Goal: Information Seeking & Learning: Check status

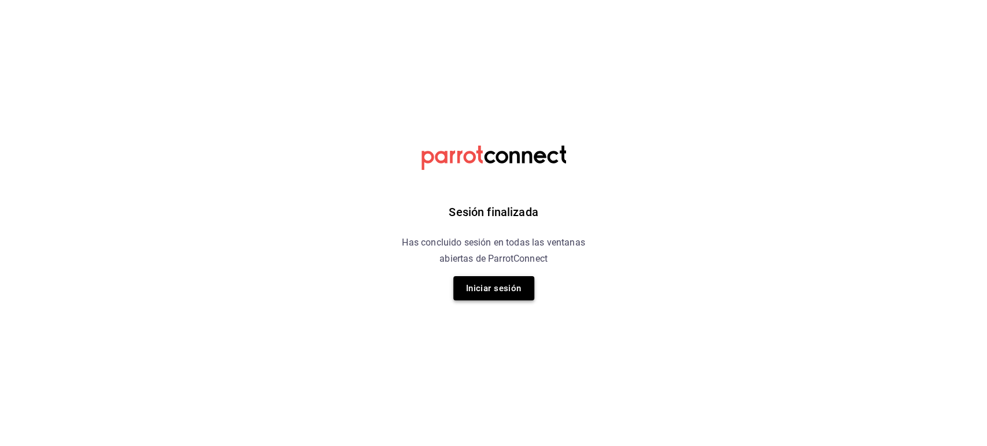
click at [487, 187] on button "Iniciar sesión" at bounding box center [493, 288] width 81 height 24
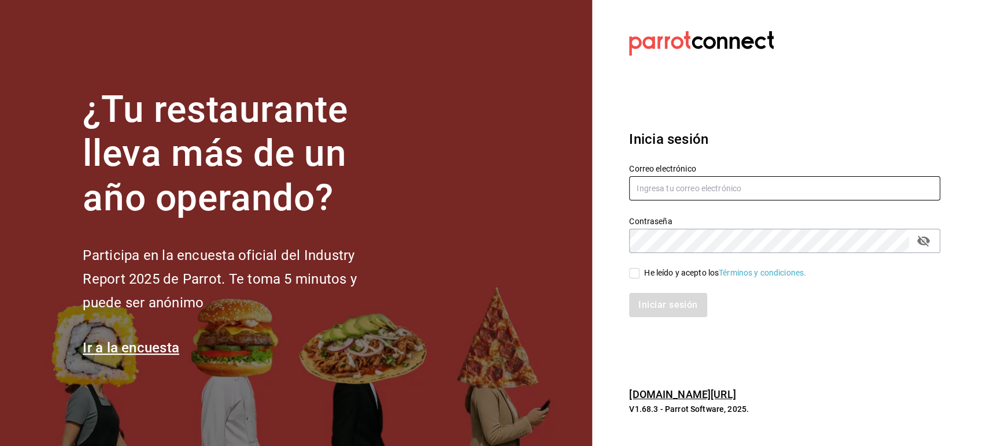
type input "omar.cid@cofkicafe.com"
click at [487, 187] on div "He leído y acepto los Términos y condiciones." at bounding box center [725, 273] width 162 height 12
click at [487, 187] on input "He leído y acepto los Términos y condiciones." at bounding box center [634, 273] width 10 height 10
checkbox input "true"
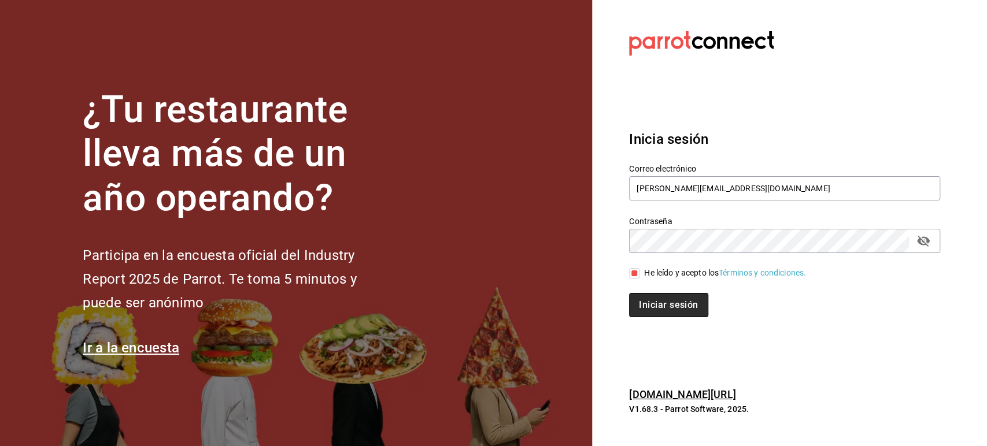
click at [487, 187] on button "Iniciar sesión" at bounding box center [668, 305] width 79 height 24
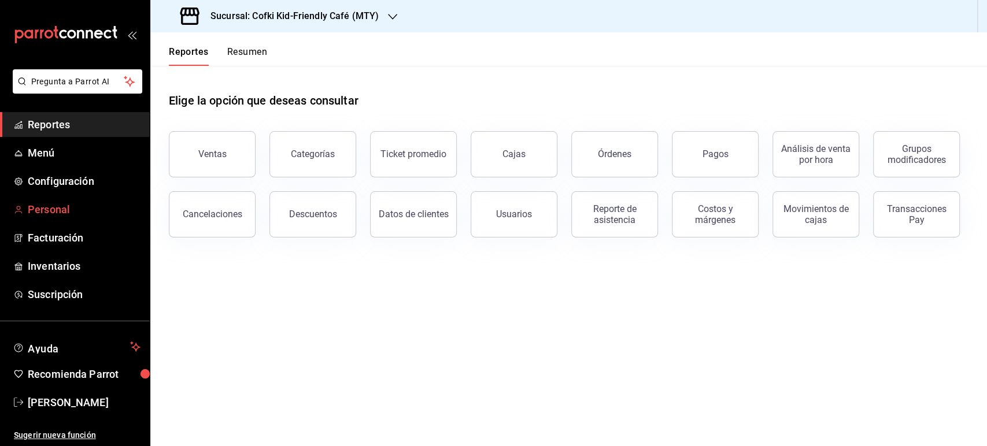
click at [49, 214] on span "Personal" at bounding box center [84, 210] width 113 height 16
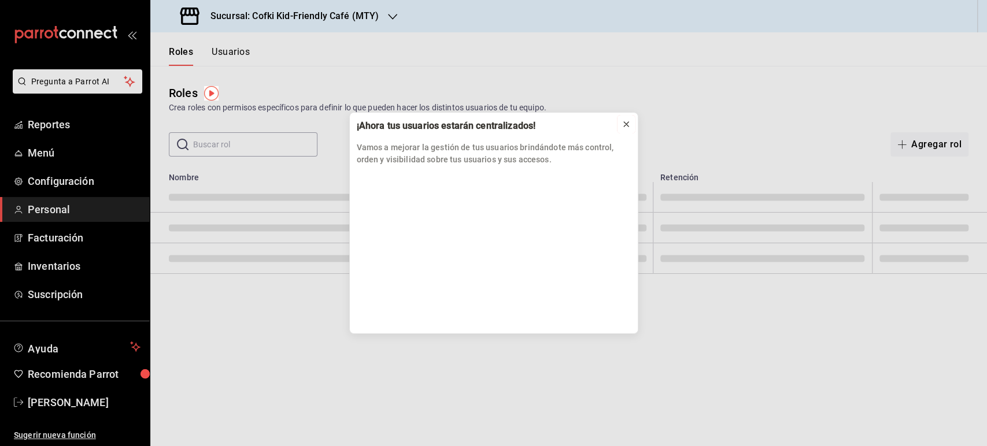
click at [624, 128] on div at bounding box center [625, 124] width 9 height 12
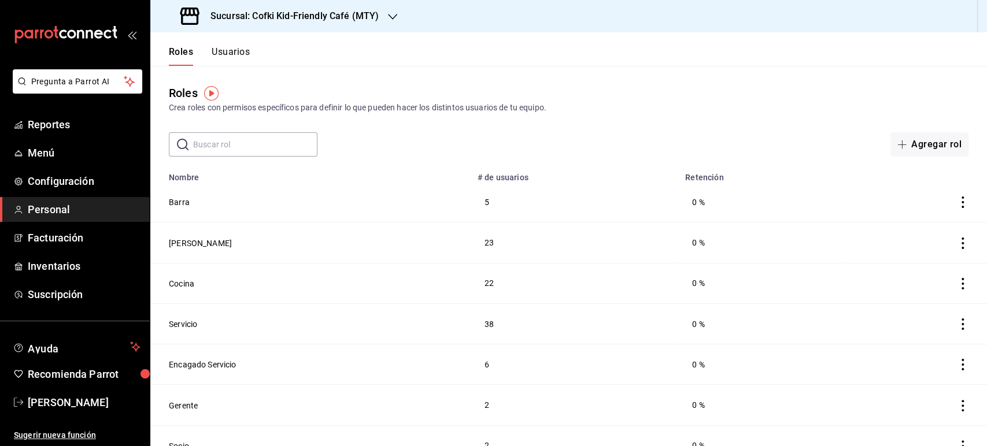
click at [236, 57] on button "Usuarios" at bounding box center [231, 56] width 38 height 20
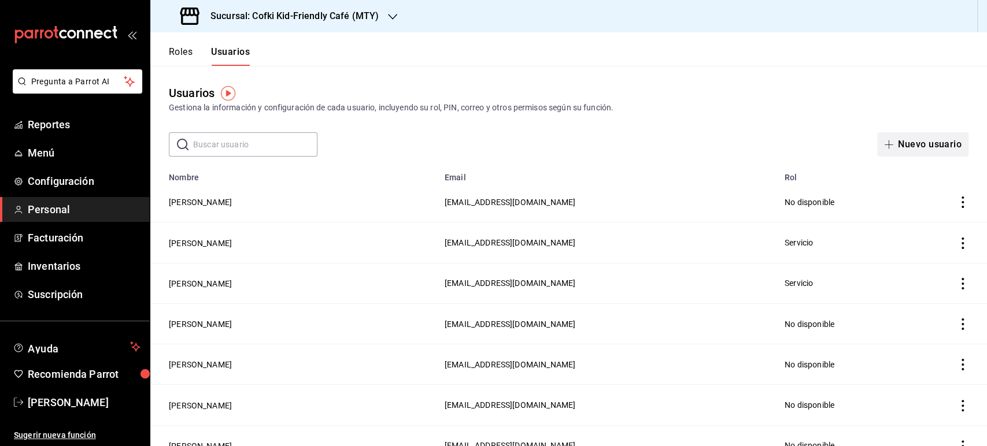
click at [931, 141] on button "Nuevo usuario" at bounding box center [922, 144] width 91 height 24
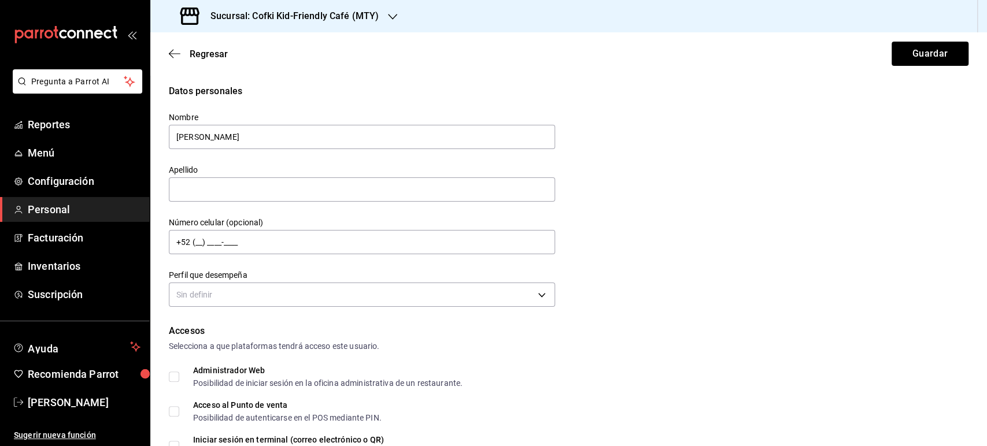
type input "Alejandro"
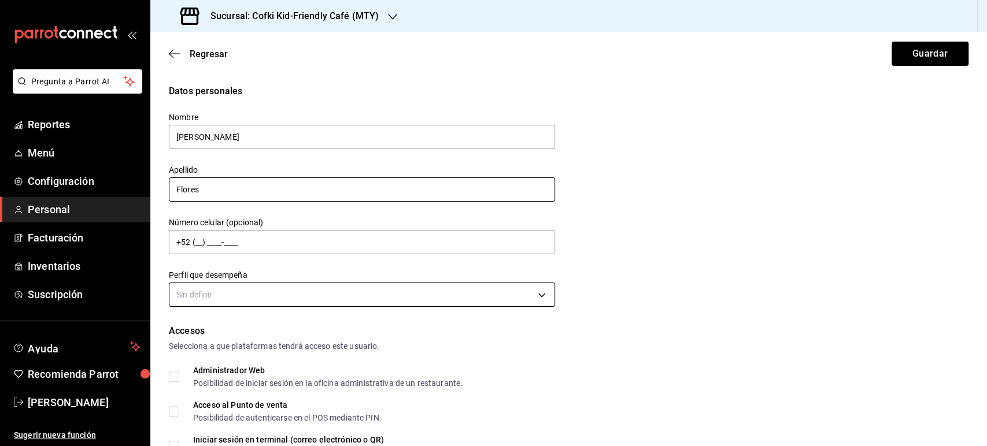
type input "Flores"
click at [529, 294] on body "Pregunta a Parrot AI Reportes Menú Configuración Personal Facturación Inventari…" at bounding box center [493, 223] width 987 height 446
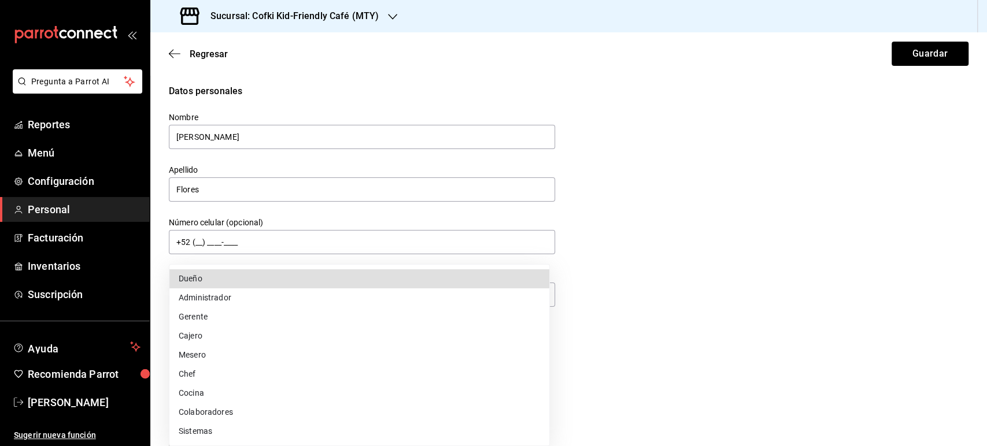
click at [264, 415] on li "Colaboradores" at bounding box center [359, 412] width 380 height 19
type input "STAFF"
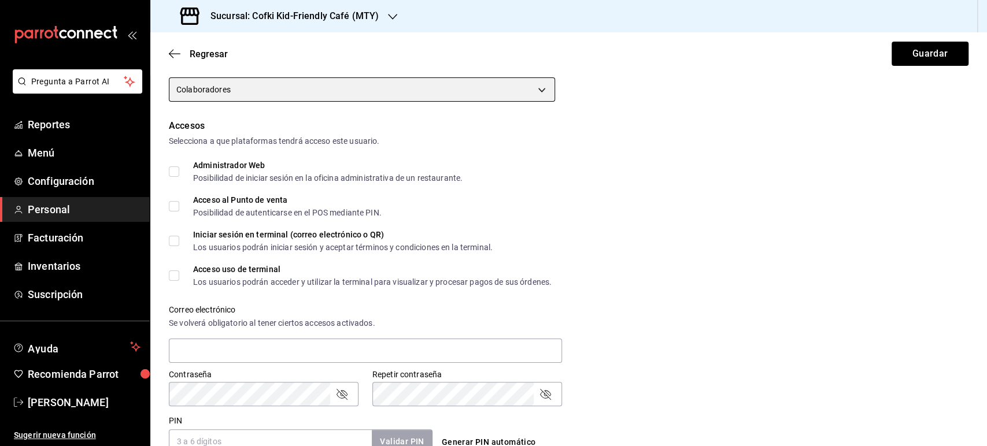
scroll to position [321, 0]
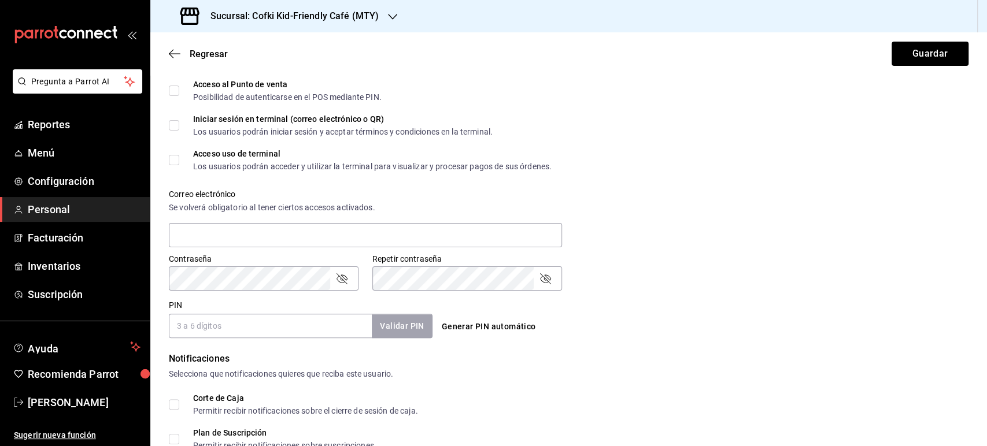
click at [225, 329] on input "PIN" at bounding box center [270, 326] width 203 height 24
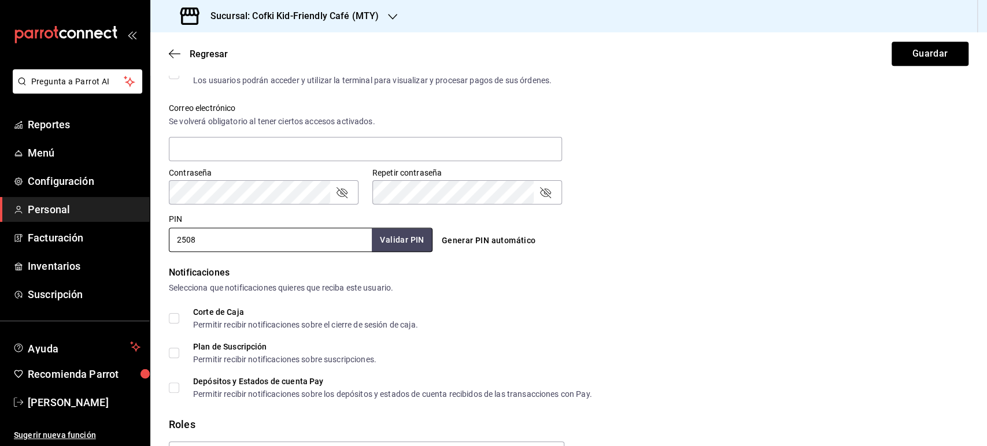
scroll to position [477, 0]
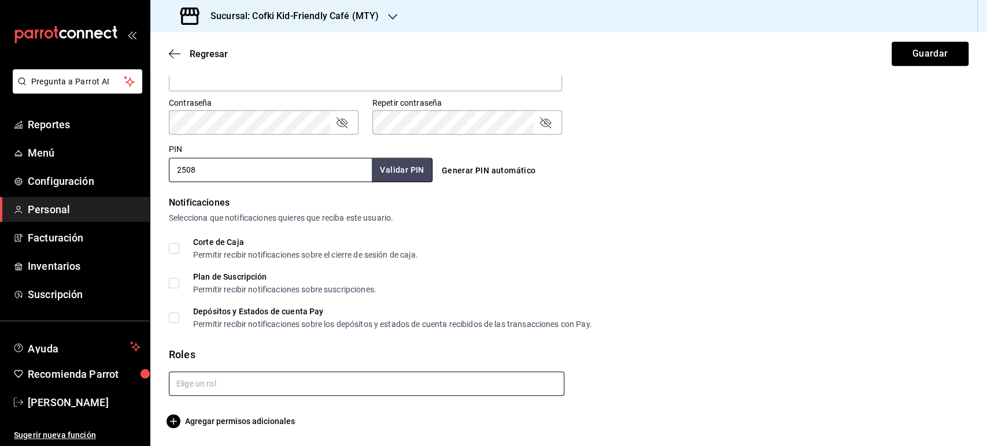
type input "2508"
click at [282, 388] on input "text" at bounding box center [366, 384] width 395 height 24
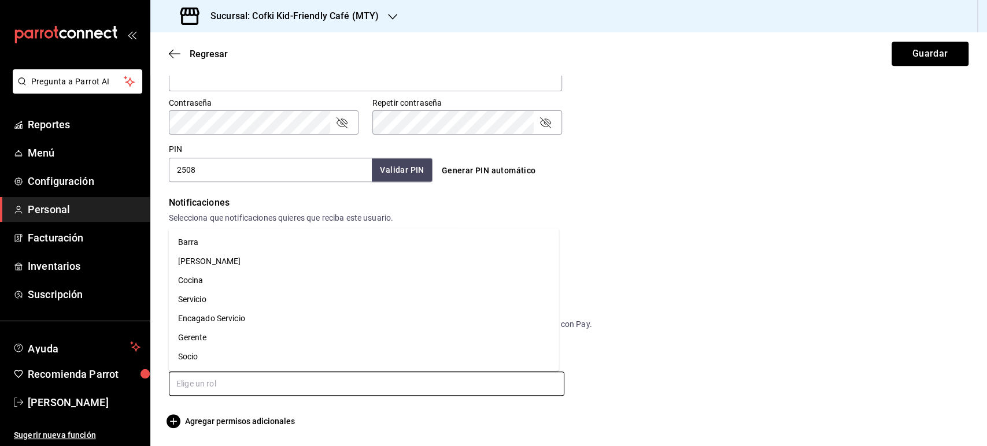
click at [203, 285] on li "Cocina" at bounding box center [364, 280] width 390 height 19
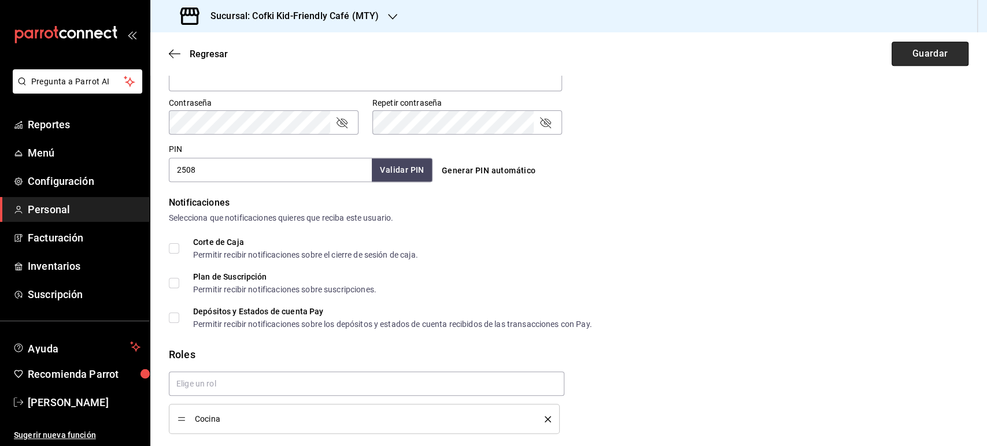
checkbox input "true"
click at [920, 56] on button "Guardar" at bounding box center [929, 54] width 77 height 24
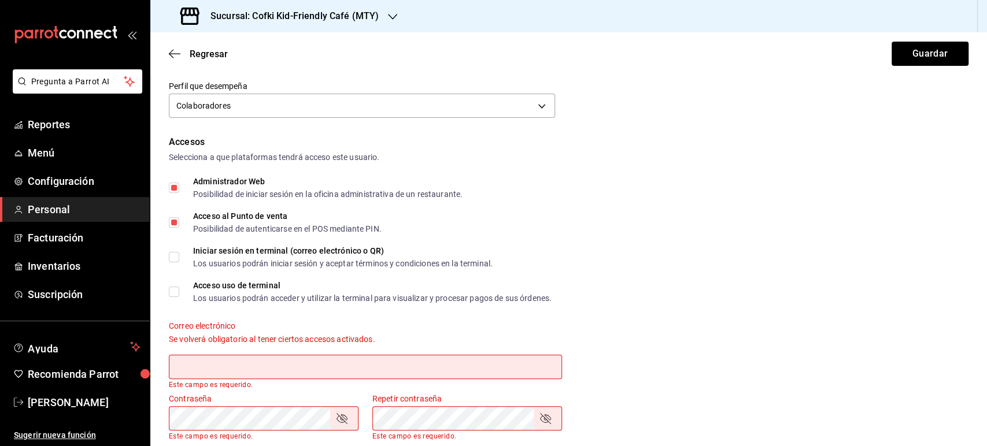
scroll to position [148, 0]
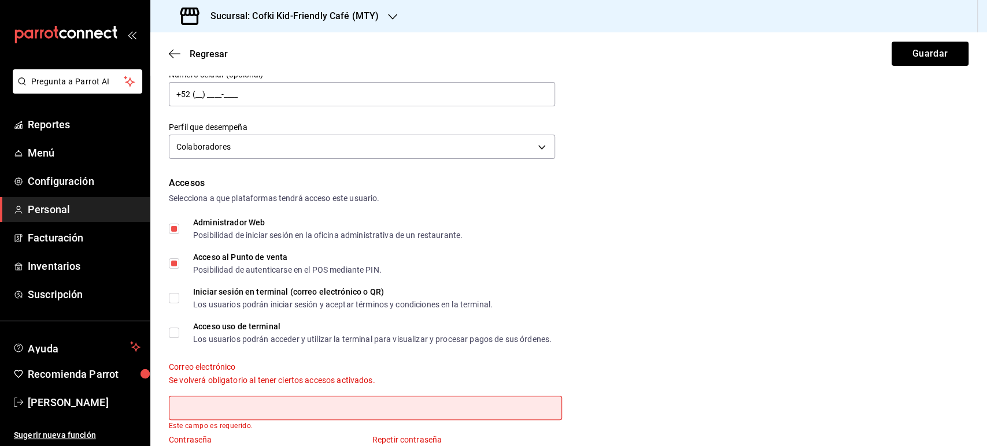
click at [172, 228] on input "Administrador Web Posibilidad de iniciar sesión en la oficina administrativa de…" at bounding box center [174, 229] width 10 height 10
checkbox input "false"
click at [175, 266] on input "Acceso al Punto de venta Posibilidad de autenticarse en el POS mediante PIN." at bounding box center [174, 263] width 10 height 10
checkbox input "false"
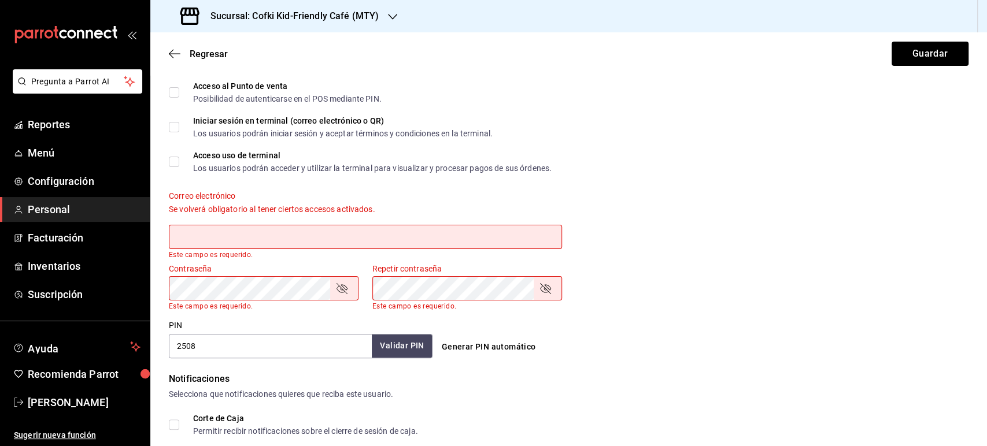
scroll to position [405, 0]
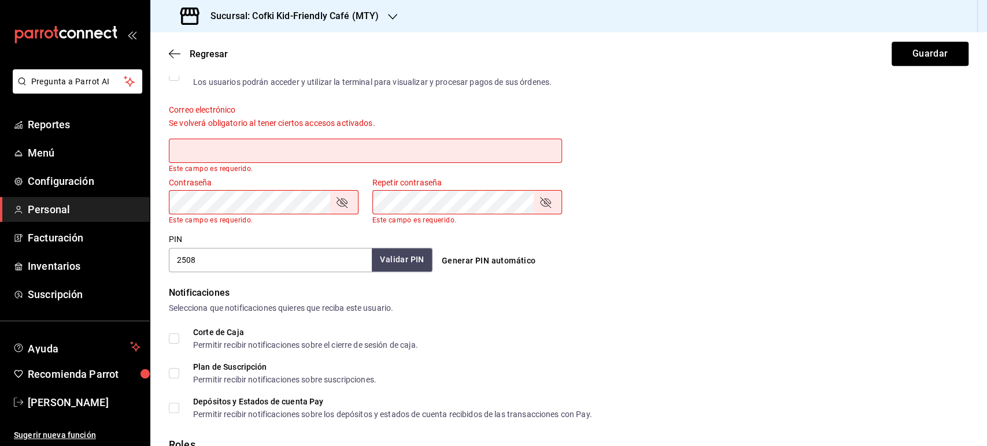
click at [254, 140] on input "text" at bounding box center [365, 151] width 393 height 24
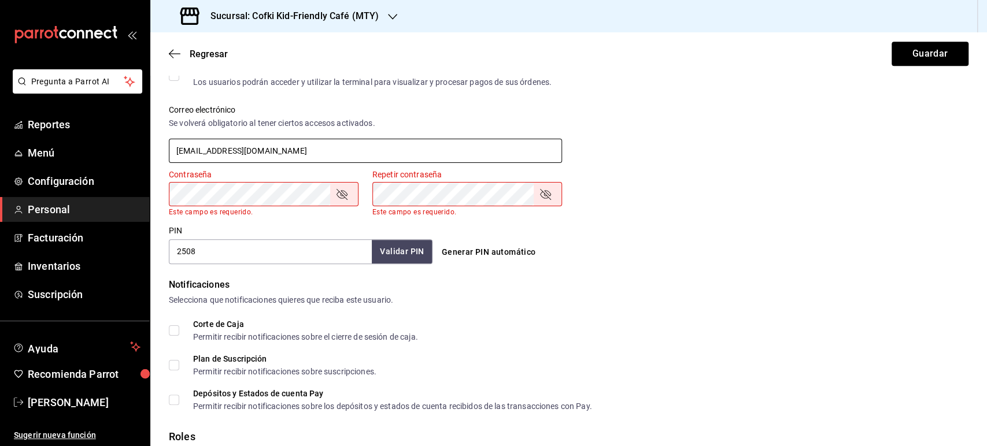
type input "alendro@cofki.com"
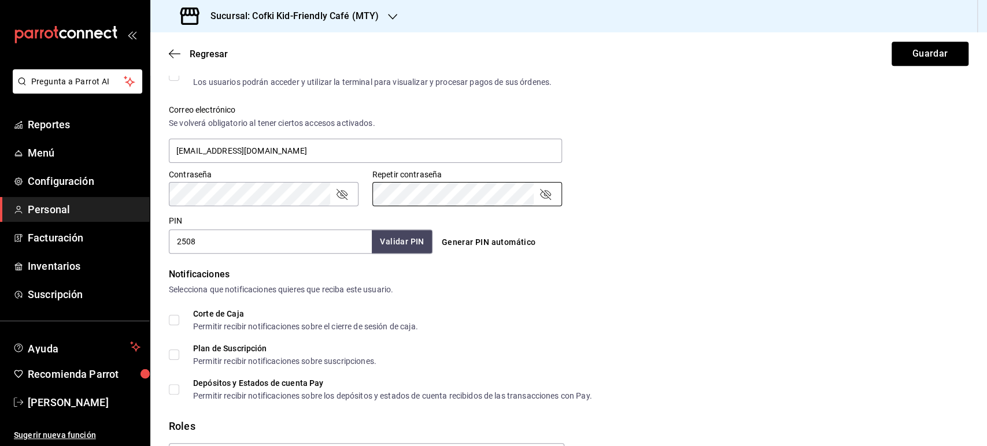
click at [749, 243] on div "PIN 2508 Validar PIN ​ Generar PIN automático" at bounding box center [566, 232] width 804 height 43
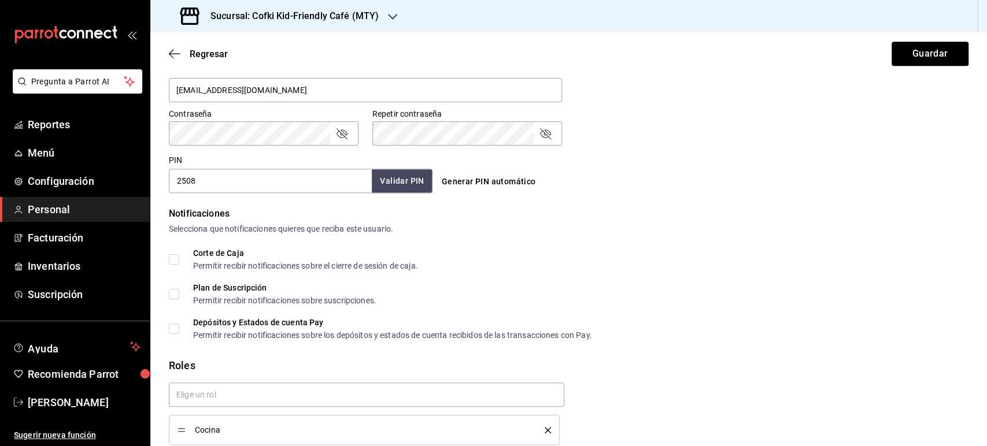
scroll to position [515, 0]
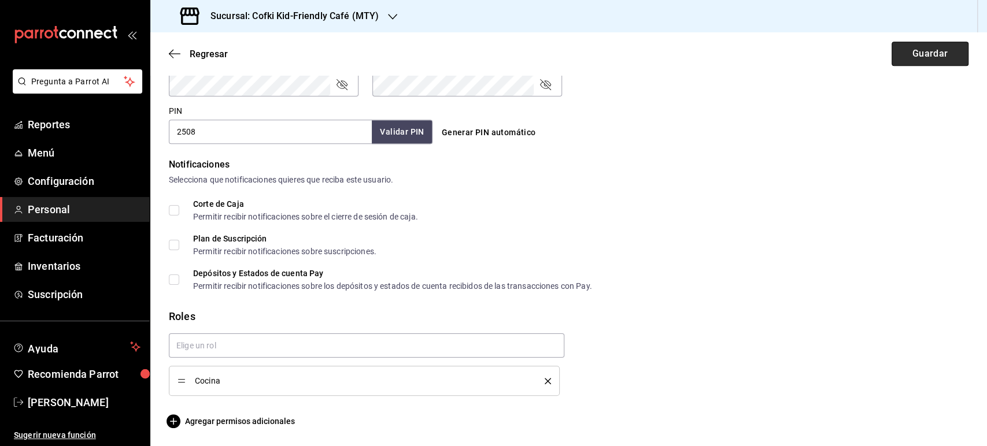
click at [908, 55] on button "Guardar" at bounding box center [929, 54] width 77 height 24
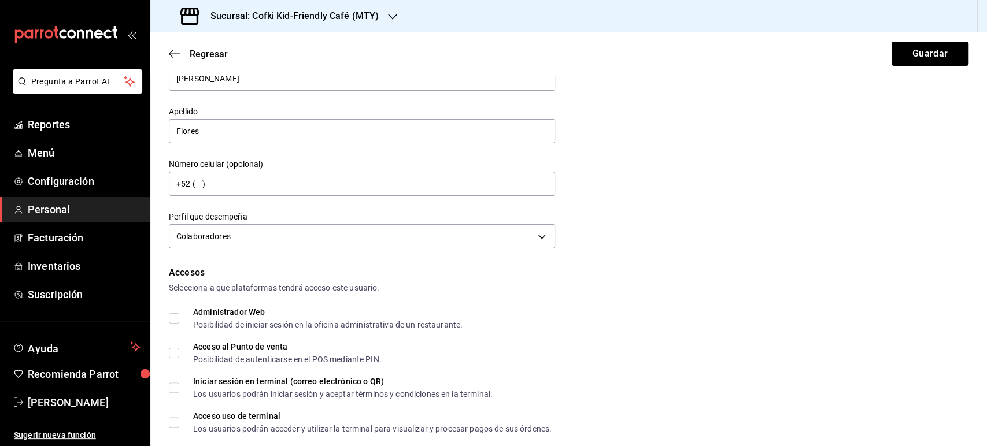
scroll to position [128, 0]
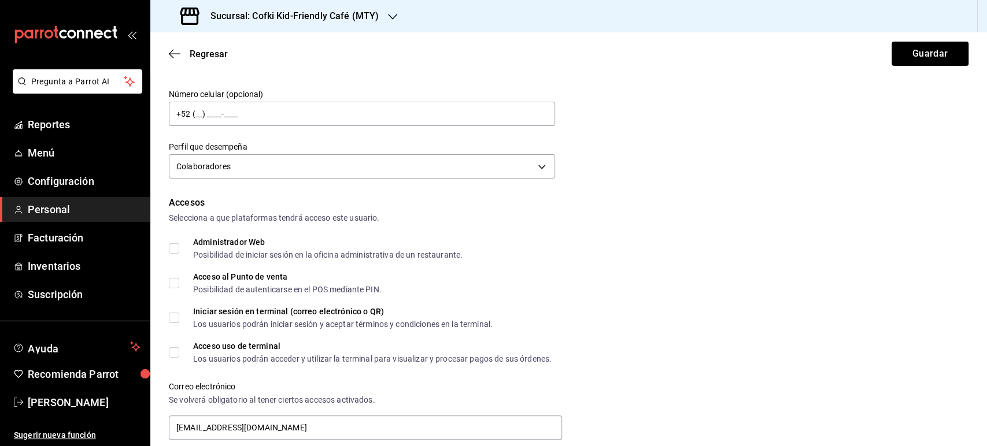
click at [176, 280] on input "Acceso al Punto de venta Posibilidad de autenticarse en el POS mediante PIN." at bounding box center [174, 283] width 10 height 10
checkbox input "true"
click at [902, 53] on button "Guardar" at bounding box center [929, 54] width 77 height 24
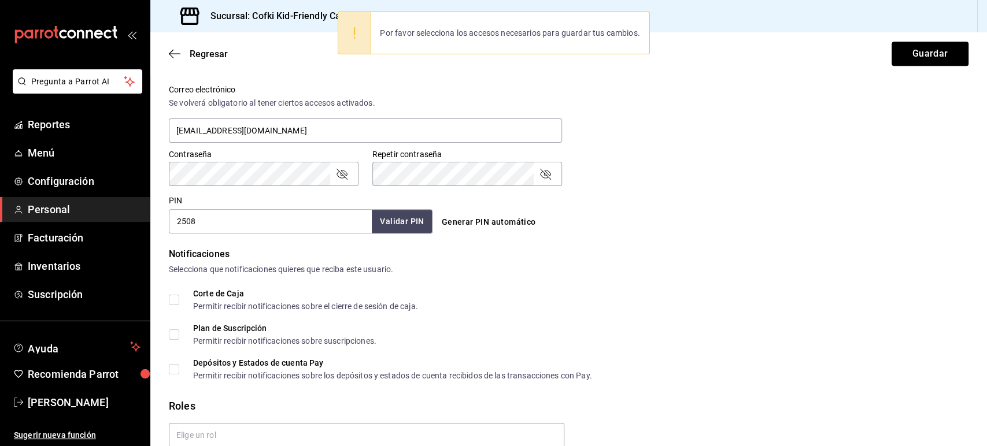
scroll to position [257, 0]
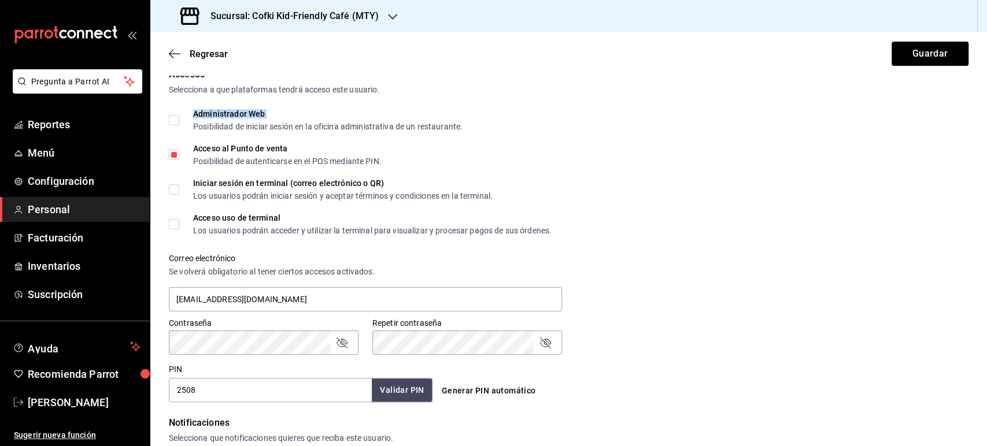
click at [184, 118] on span "Administrador Web Posibilidad de iniciar sesión en la oficina administrativa de…" at bounding box center [320, 120] width 283 height 21
click at [170, 118] on input "Administrador Web Posibilidad de iniciar sesión en la oficina administrativa de…" at bounding box center [174, 120] width 10 height 10
checkbox input "true"
click at [906, 42] on button "Guardar" at bounding box center [929, 54] width 77 height 24
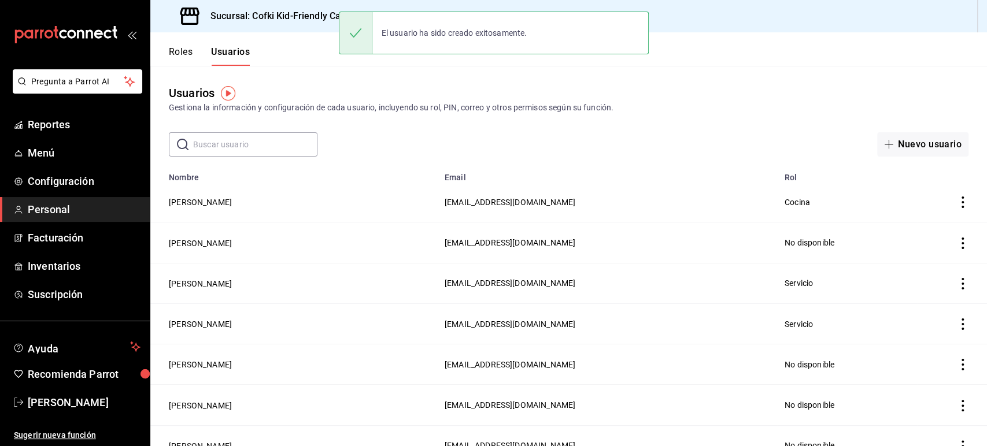
click at [507, 87] on div "Usuarios Gestiona la información y configuración de cada usuario, incluyendo su…" at bounding box center [568, 98] width 836 height 29
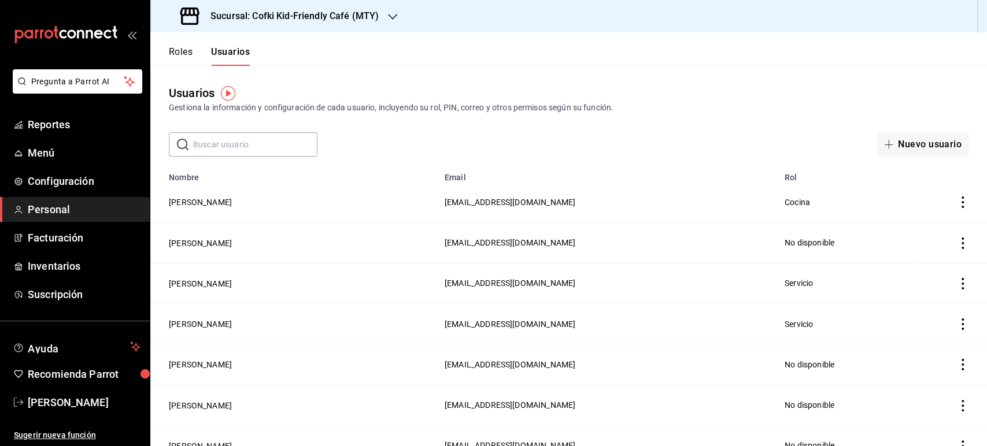
click at [391, 17] on icon "button" at bounding box center [392, 16] width 9 height 9
click at [273, 77] on div "Cofki Cafe (La Aurora)" at bounding box center [237, 76] width 155 height 12
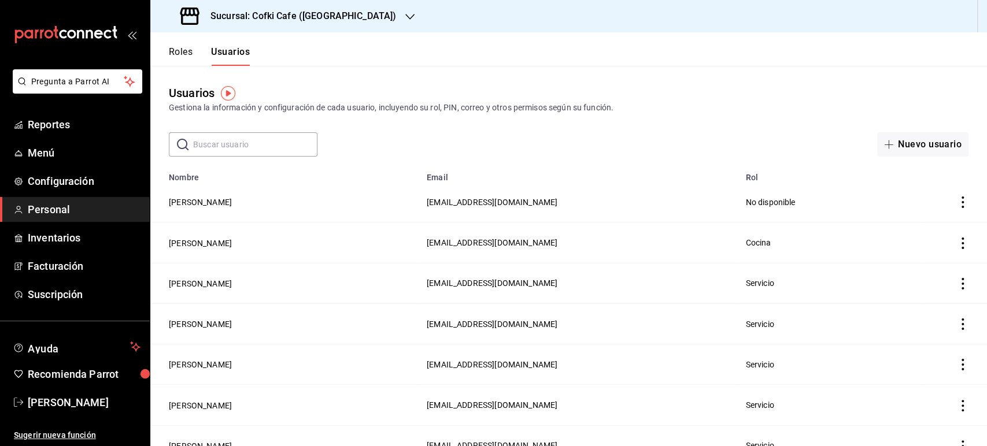
click at [957, 207] on icon "actions" at bounding box center [963, 203] width 12 height 12
click at [239, 205] on div at bounding box center [493, 223] width 987 height 446
click at [207, 205] on button "Alejandro Flores" at bounding box center [200, 203] width 63 height 12
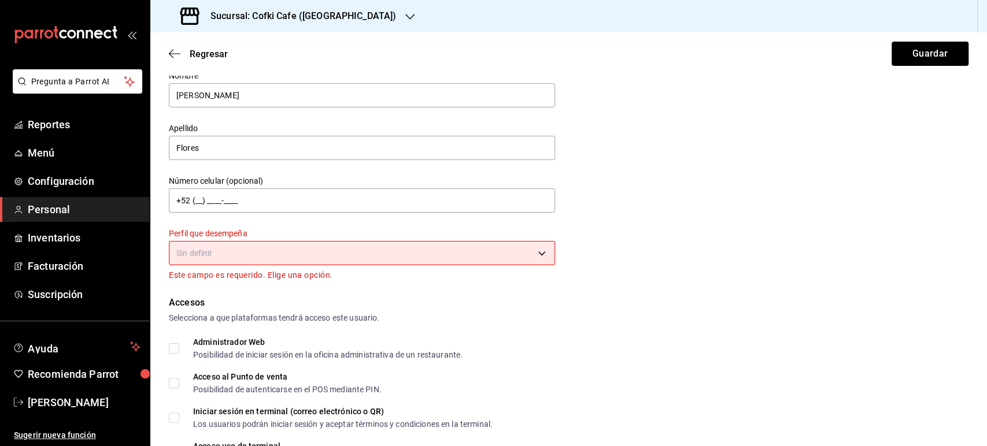
scroll to position [64, 0]
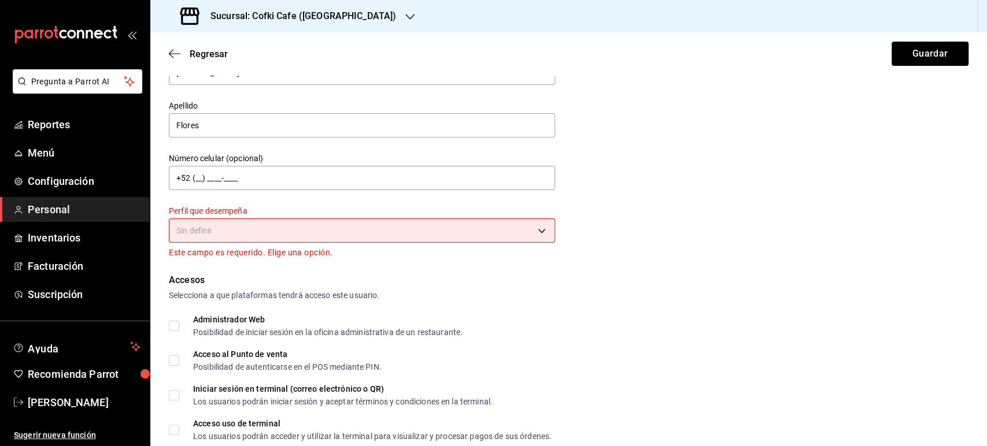
click at [507, 239] on body "Pregunta a Parrot AI Reportes Menú Configuración Personal Inventarios Facturaci…" at bounding box center [493, 223] width 987 height 446
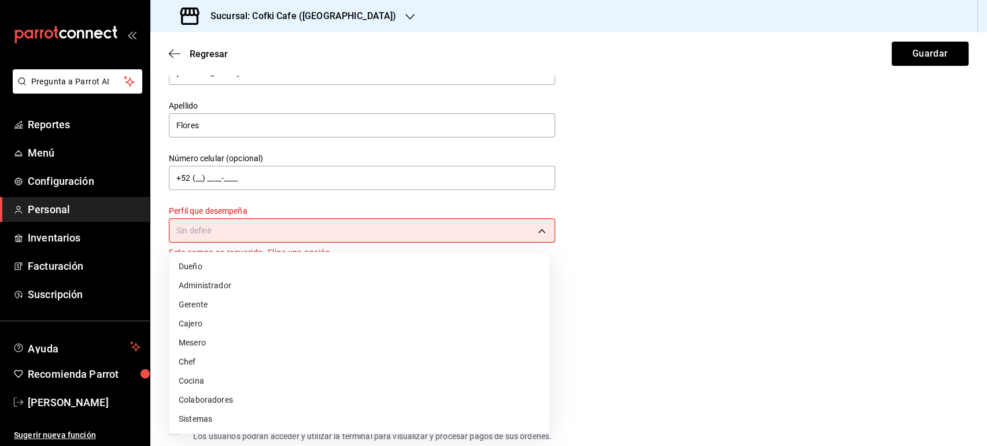
click at [228, 398] on li "Colaboradores" at bounding box center [359, 400] width 380 height 19
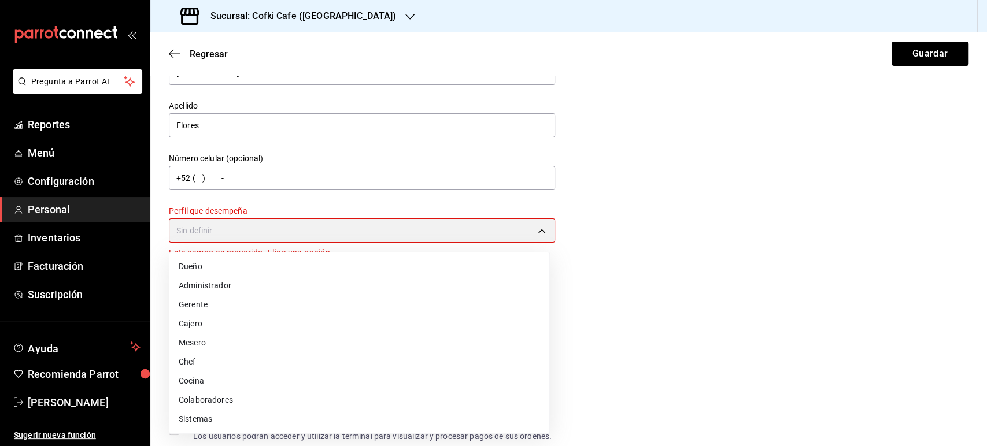
type input "STAFF"
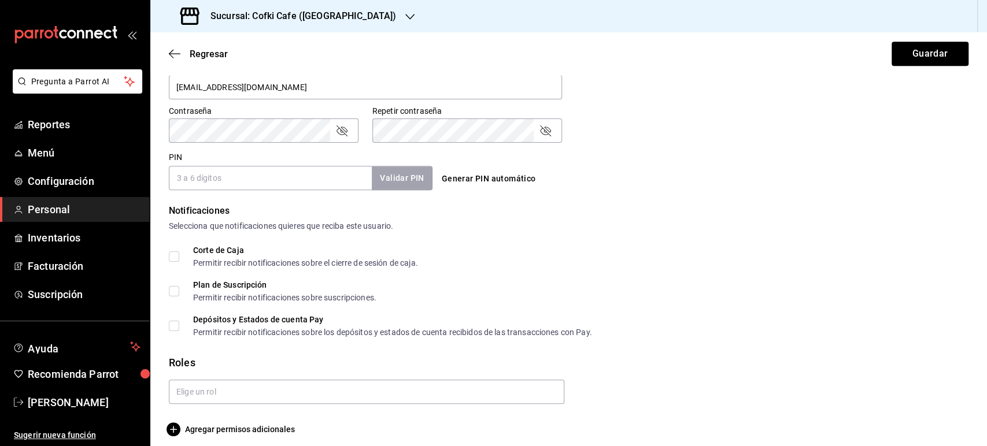
scroll to position [477, 0]
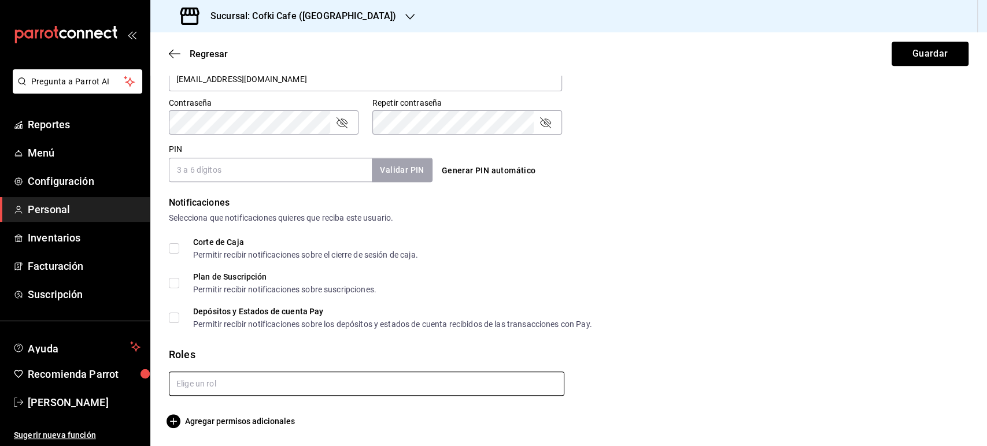
click at [238, 381] on input "text" at bounding box center [366, 384] width 395 height 24
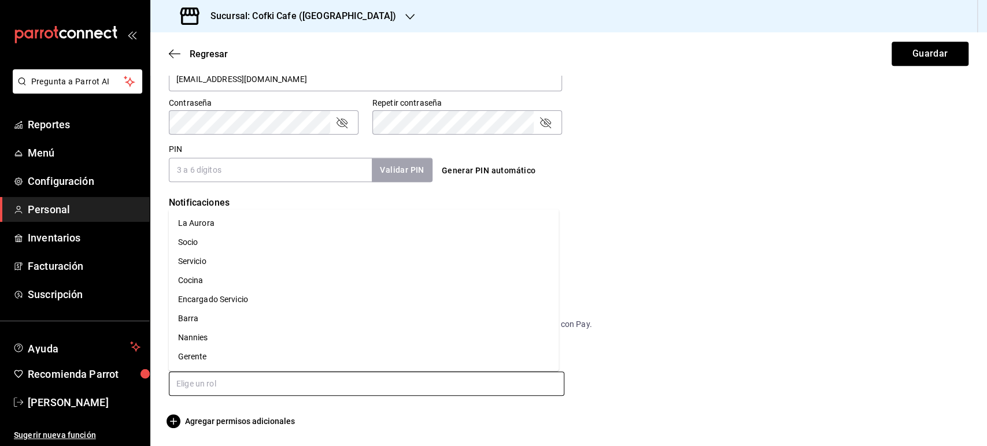
click at [206, 281] on li "Cocina" at bounding box center [364, 280] width 390 height 19
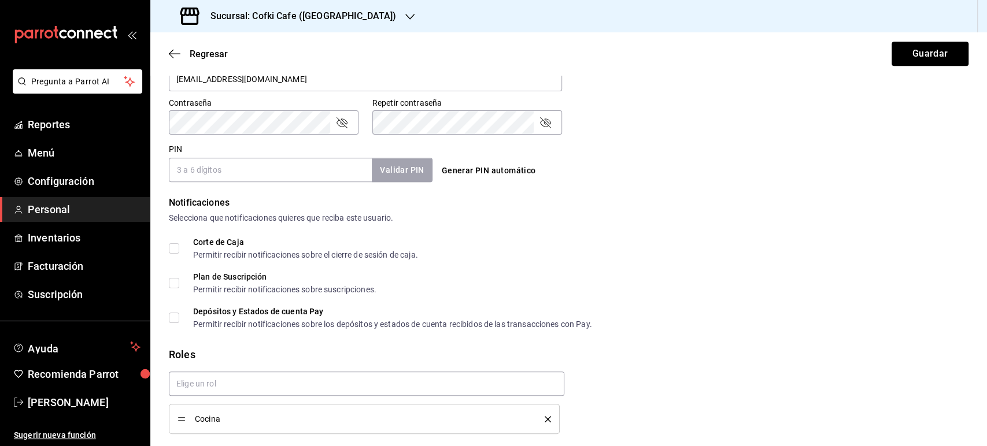
click at [202, 174] on input "PIN" at bounding box center [270, 170] width 203 height 24
checkbox input "true"
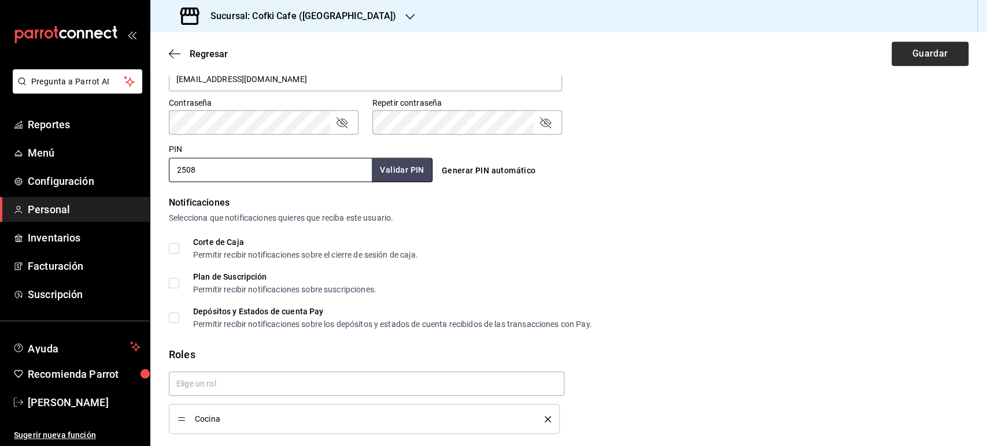
type input "2508"
click at [935, 49] on button "Guardar" at bounding box center [929, 54] width 77 height 24
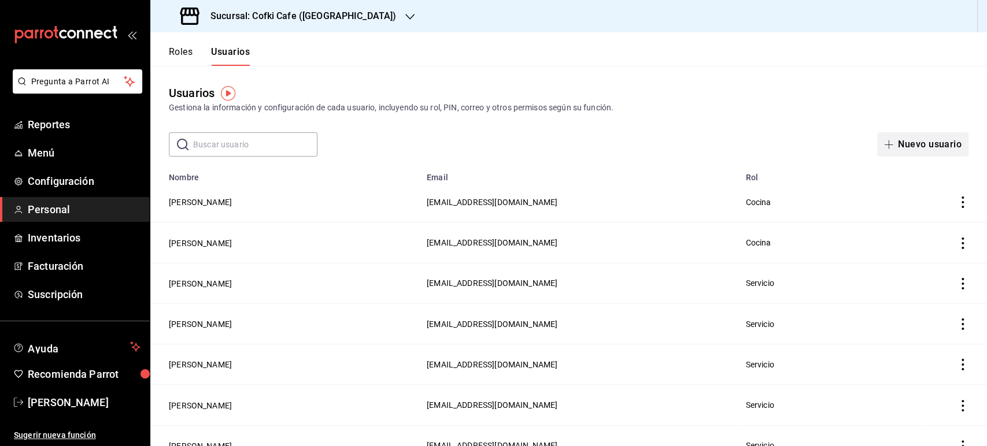
click at [925, 138] on button "Nuevo usuario" at bounding box center [922, 144] width 91 height 24
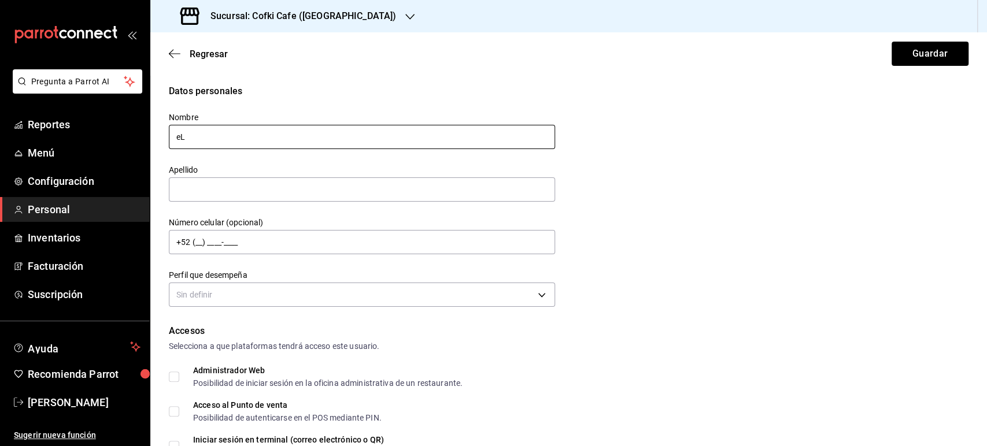
type input "e"
type input "Elena"
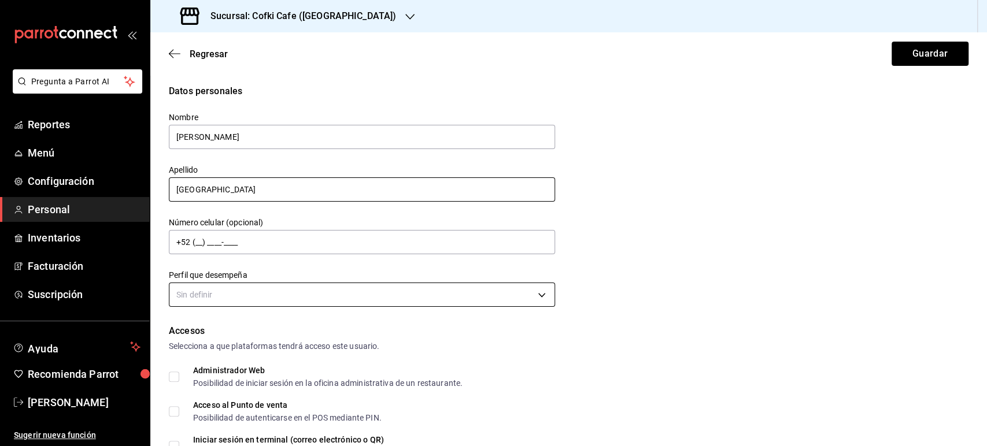
type input "Oviedo"
click at [477, 294] on body "Pregunta a Parrot AI Reportes Menú Configuración Personal Inventarios Facturaci…" at bounding box center [493, 223] width 987 height 446
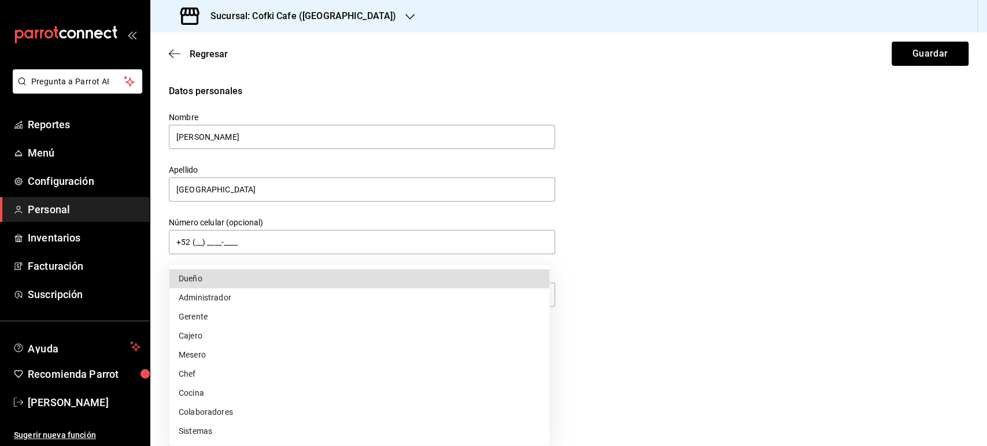
click at [277, 408] on li "Colaboradores" at bounding box center [359, 412] width 380 height 19
type input "STAFF"
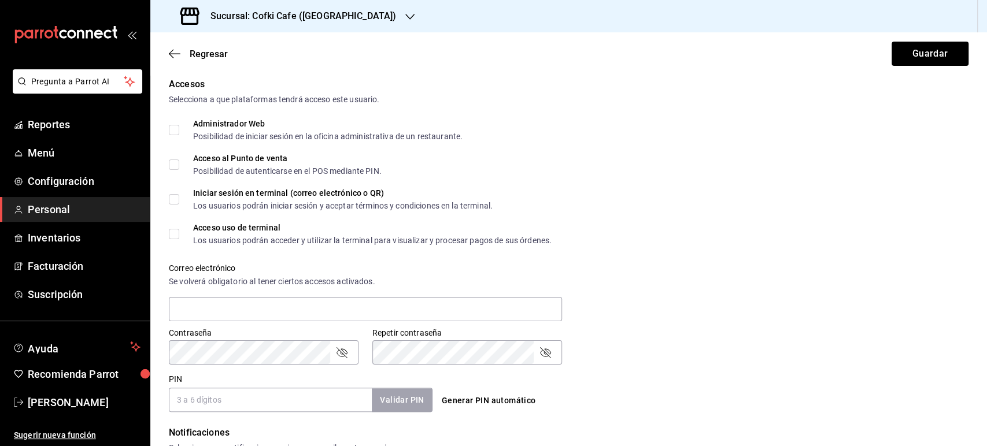
scroll to position [321, 0]
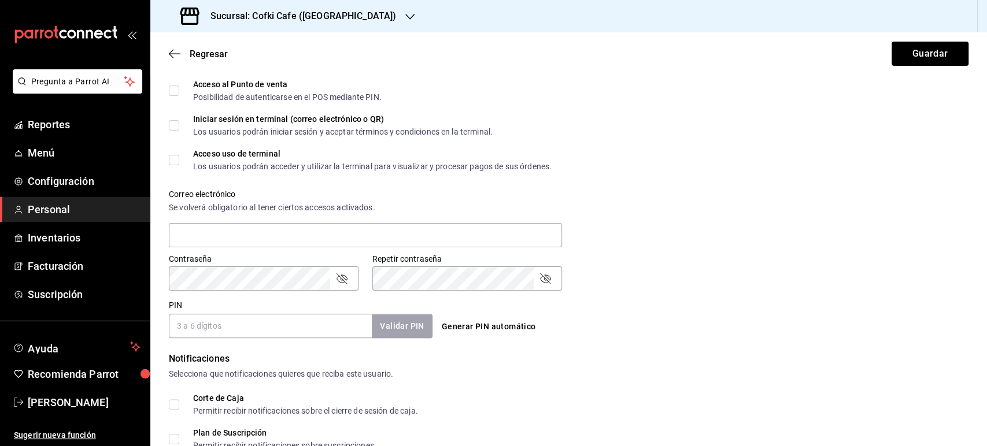
click at [319, 323] on input "PIN" at bounding box center [270, 326] width 203 height 24
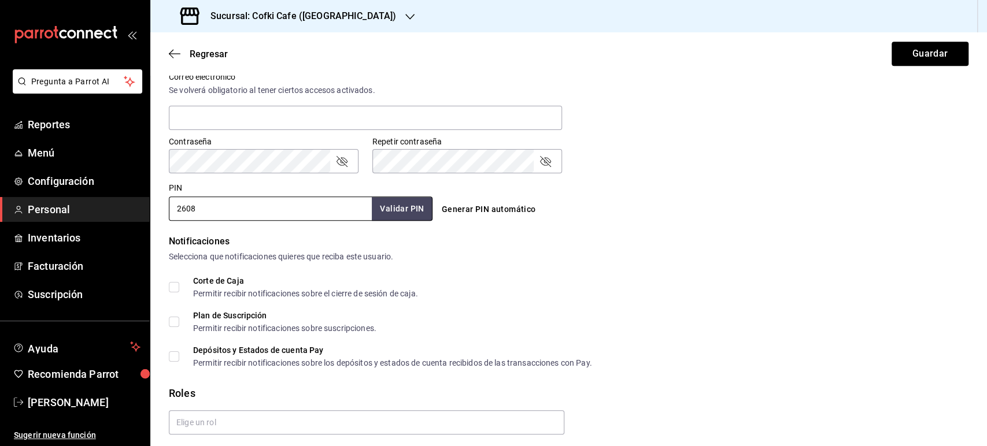
scroll to position [477, 0]
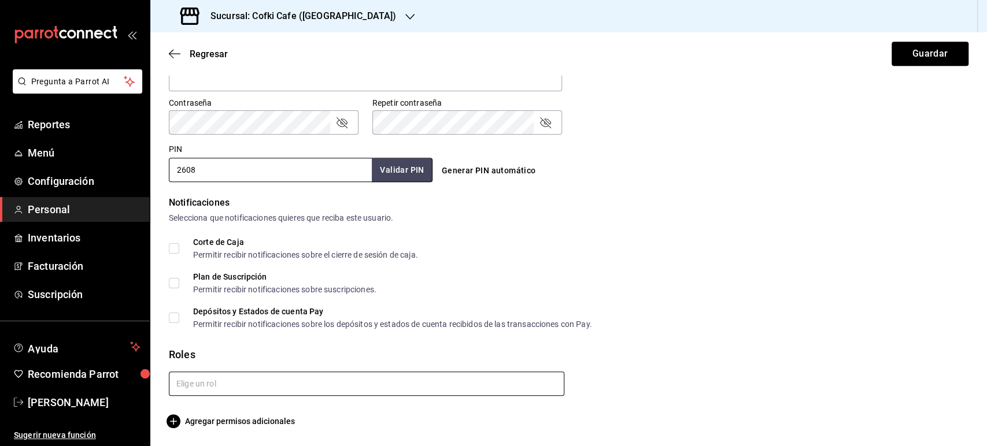
type input "2608"
click at [247, 394] on input "text" at bounding box center [366, 384] width 395 height 24
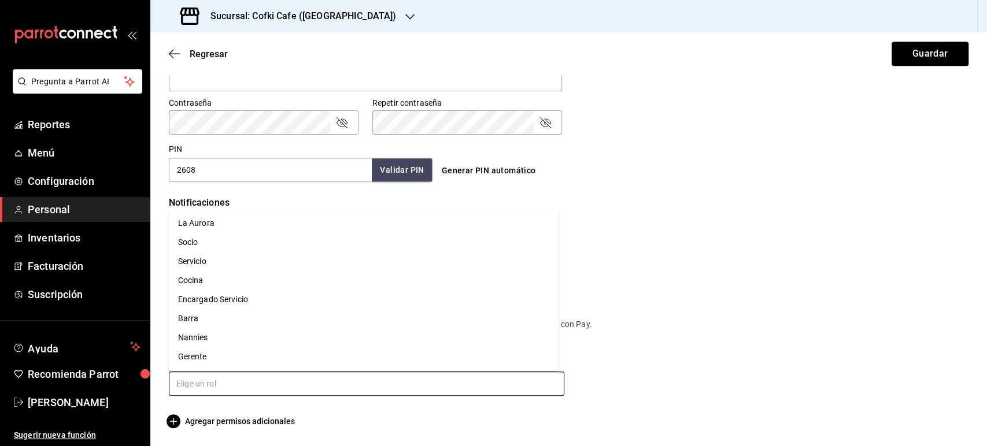
click at [228, 338] on li "Nannies" at bounding box center [364, 337] width 390 height 19
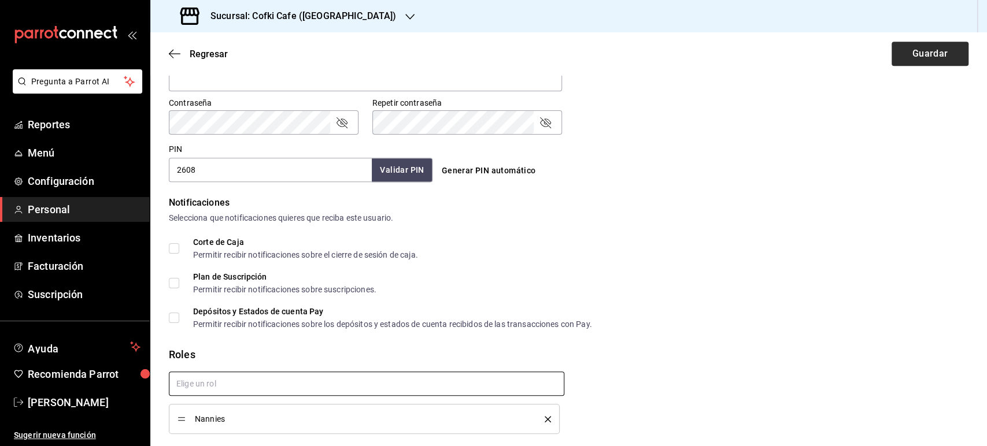
checkbox input "true"
click at [917, 55] on button "Guardar" at bounding box center [929, 54] width 77 height 24
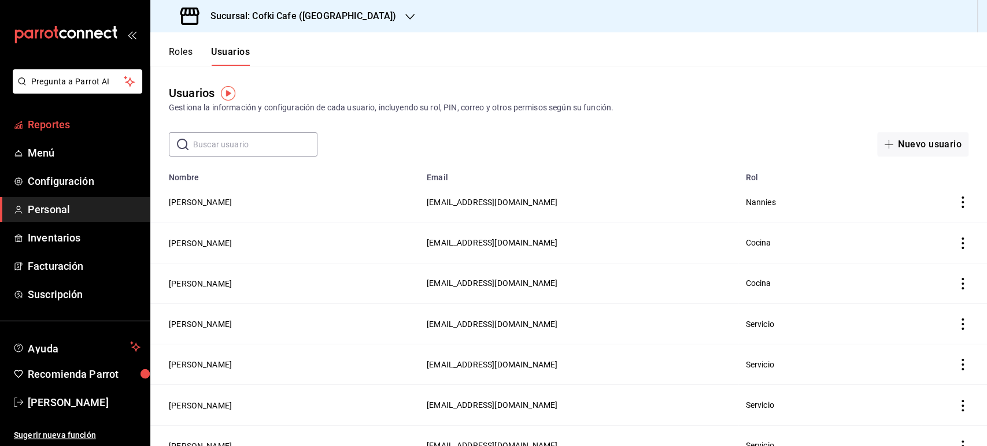
click at [46, 130] on span "Reportes" at bounding box center [84, 125] width 113 height 16
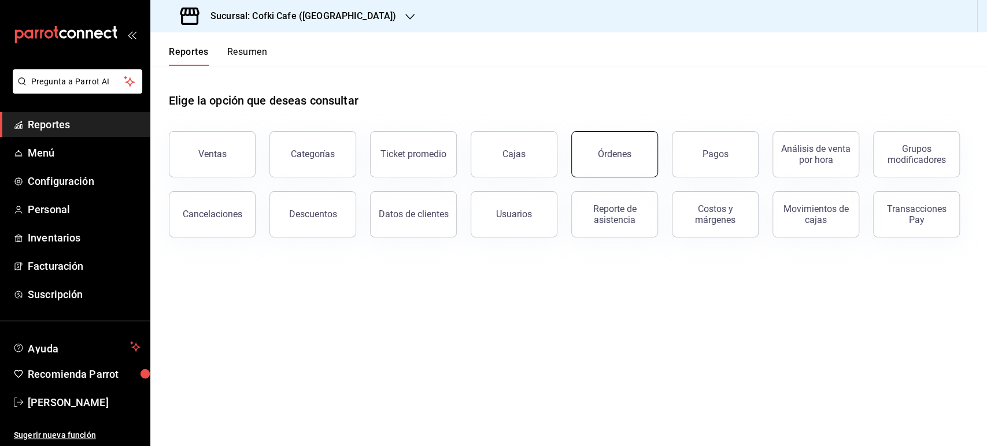
click at [633, 151] on button "Órdenes" at bounding box center [614, 154] width 87 height 46
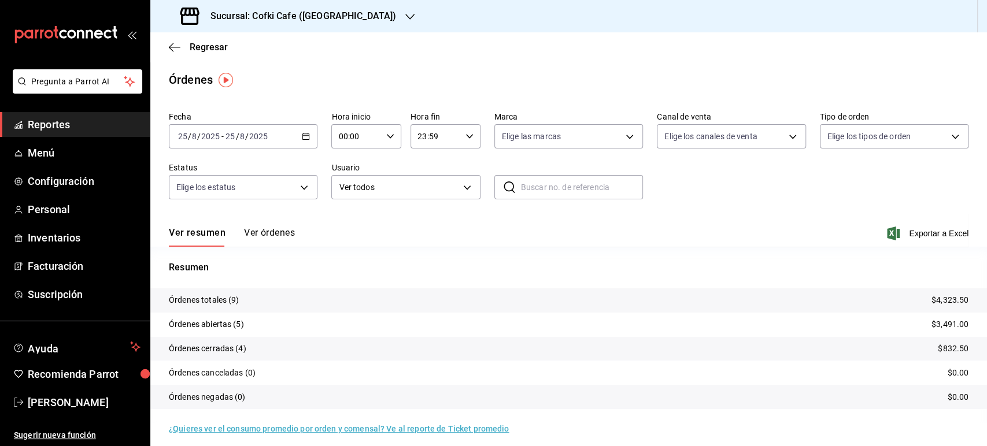
click at [354, 8] on div "Sucursal: Cofki Cafe (La Aurora)" at bounding box center [290, 16] width 260 height 32
click at [277, 54] on div "Cofki Kid-Friendly Café (MTY)" at bounding box center [237, 50] width 155 height 12
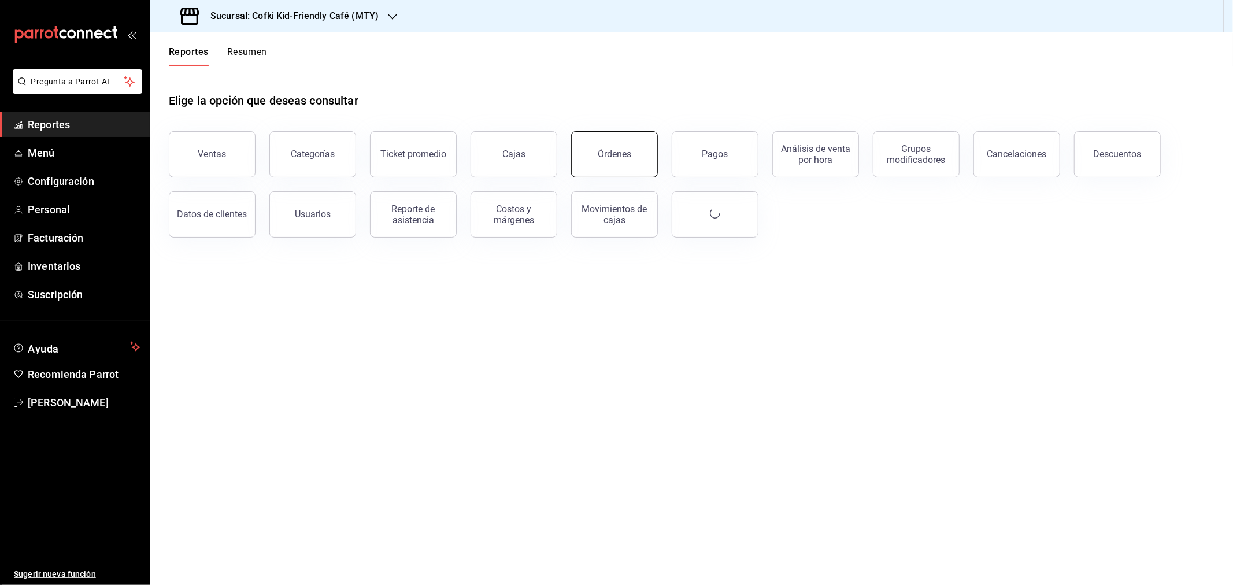
click at [617, 149] on div "Órdenes" at bounding box center [615, 154] width 34 height 11
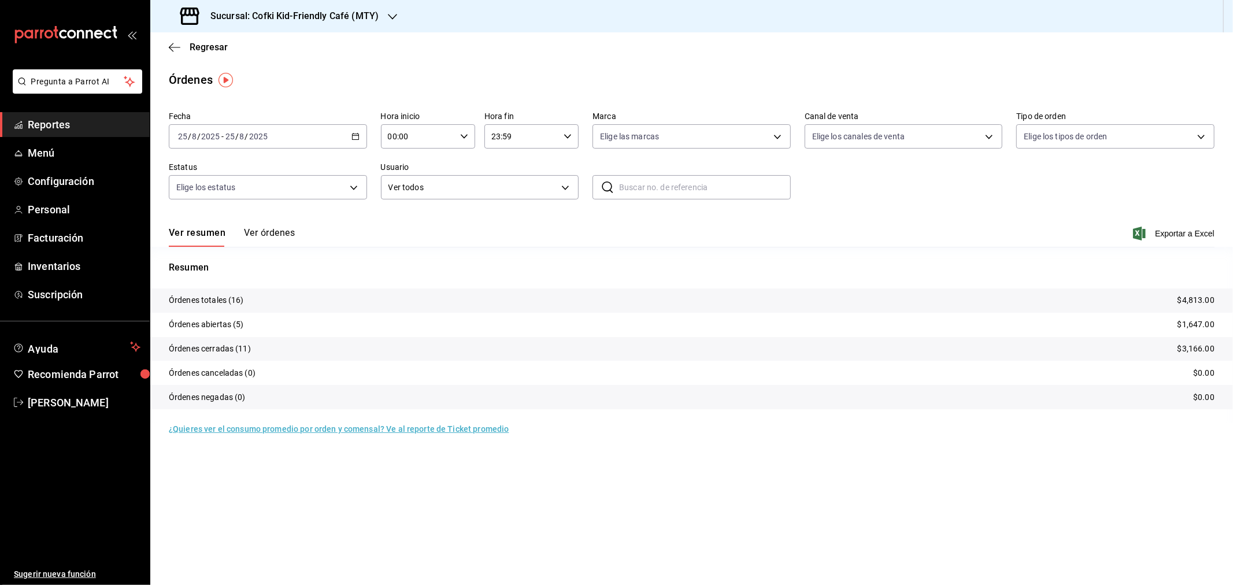
click at [290, 12] on h3 "Sucursal: Cofki Kid-Friendly Café (MTY)" at bounding box center [289, 16] width 177 height 14
click at [282, 72] on div "Cofki Cafe (La Aurora)" at bounding box center [237, 76] width 155 height 12
click at [279, 234] on button "Ver órdenes" at bounding box center [269, 237] width 51 height 20
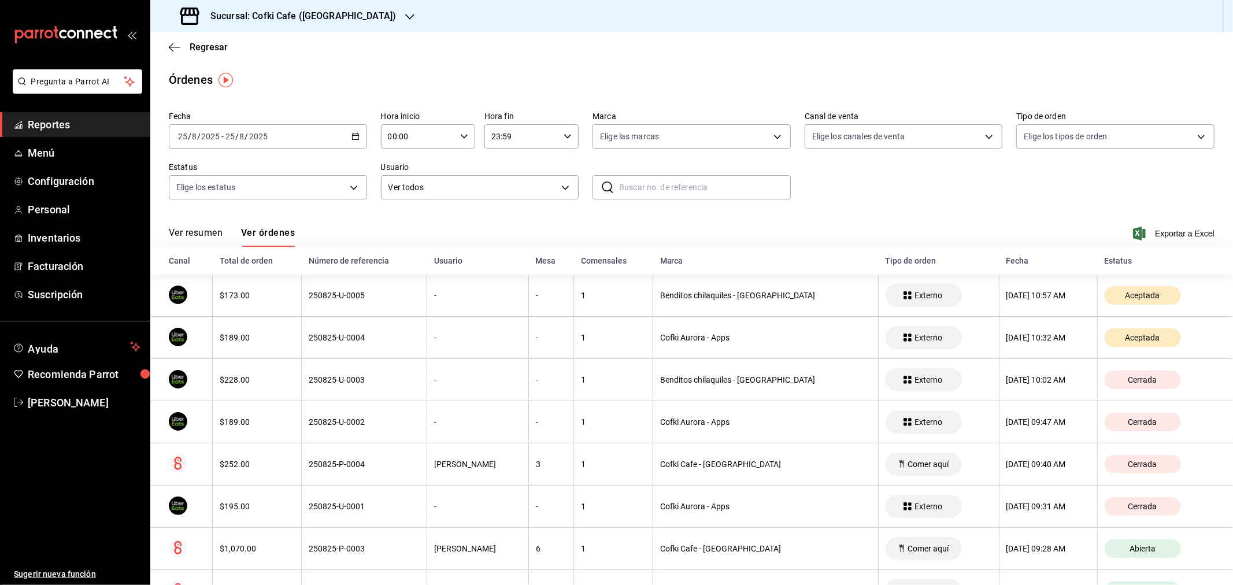
click at [272, 135] on div "2025-08-25 25 / 8 / 2025 - 2025-08-25 25 / 8 / 2025" at bounding box center [268, 136] width 198 height 24
click at [237, 296] on span "Rango de fechas" at bounding box center [224, 301] width 90 height 12
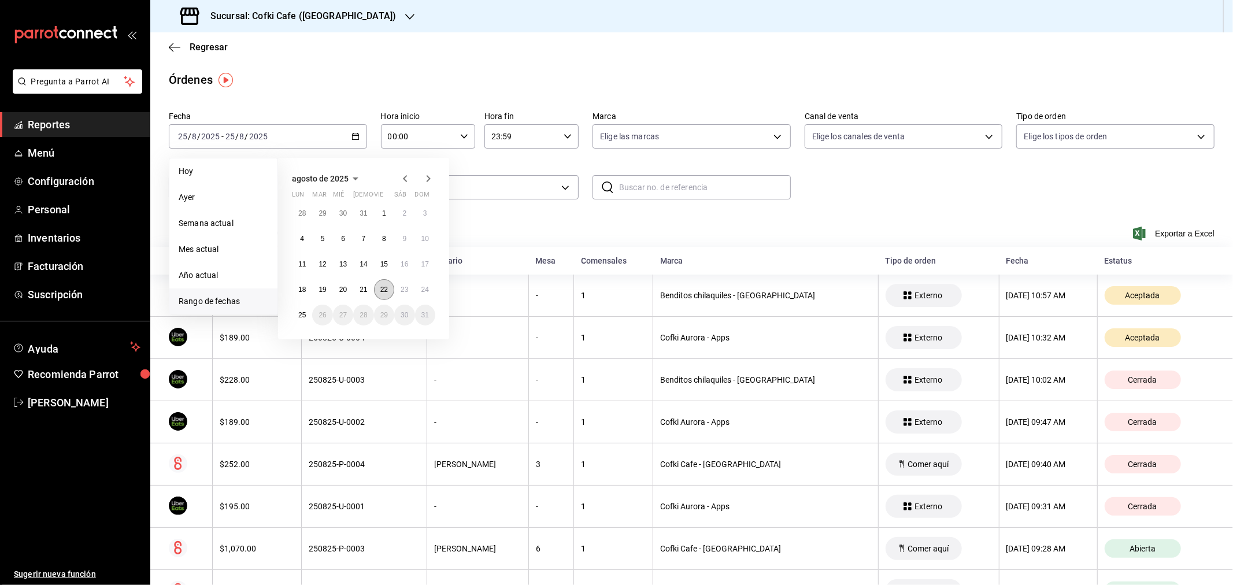
click at [382, 291] on abbr "22" at bounding box center [384, 290] width 8 height 8
click at [423, 292] on abbr "24" at bounding box center [425, 290] width 8 height 8
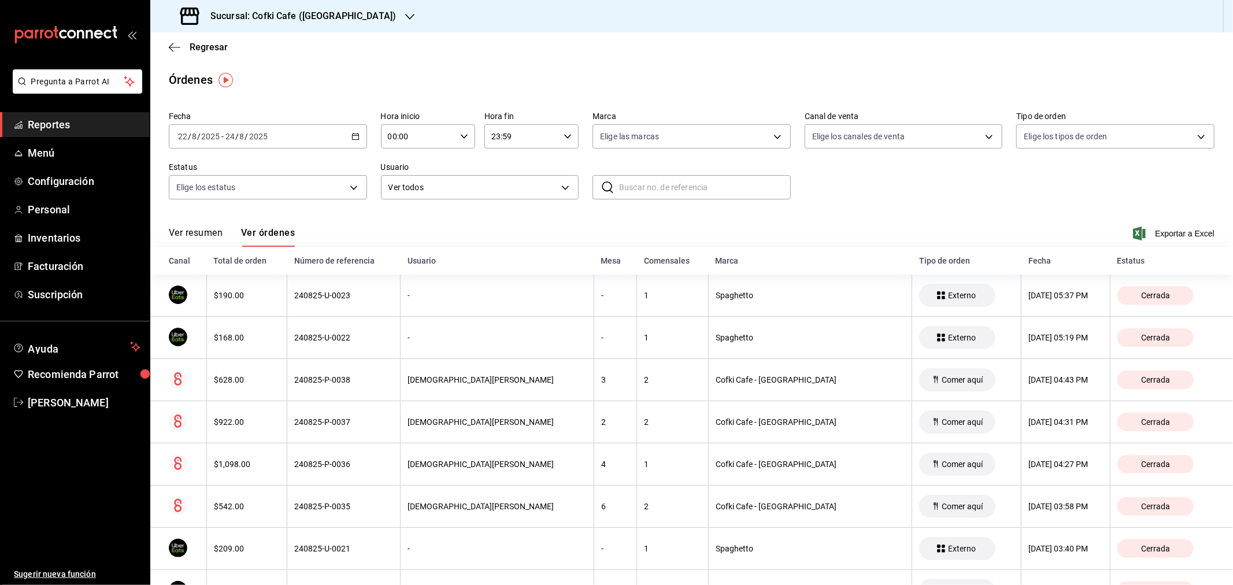
click at [203, 240] on button "Ver resumen" at bounding box center [196, 237] width 54 height 20
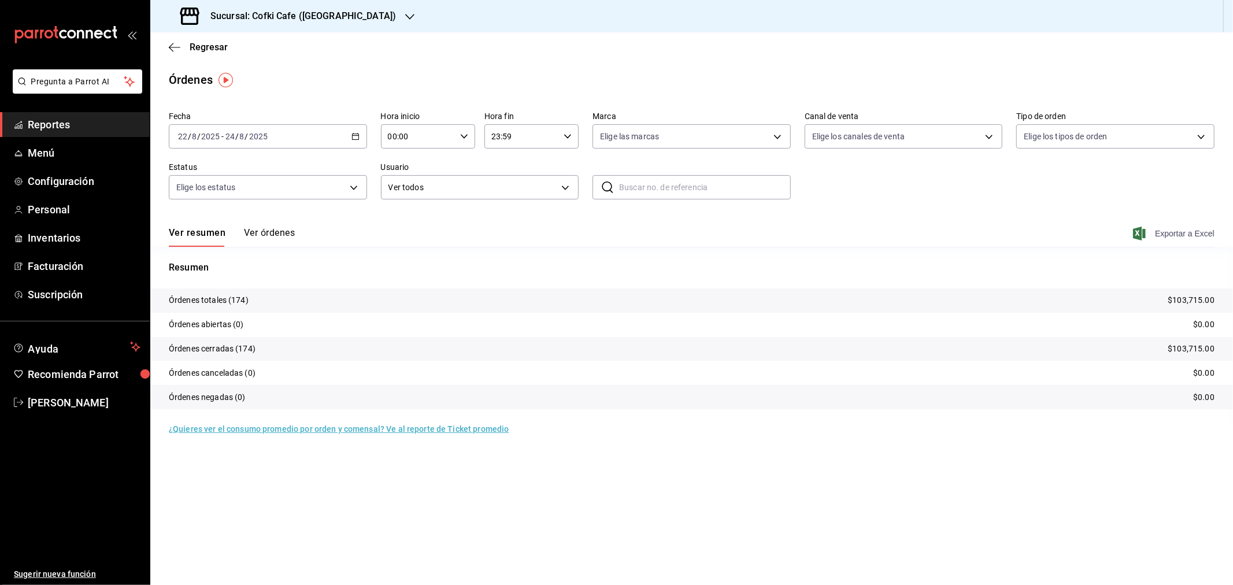
click at [1162, 234] on span "Exportar a Excel" at bounding box center [1174, 234] width 79 height 14
click at [1191, 65] on main "Regresar Órdenes Fecha 2025-08-22 22 / 8 / 2025 - 2025-08-24 24 / 8 / 2025 Hora…" at bounding box center [691, 308] width 1083 height 553
click at [327, 12] on h3 "Sucursal: Cofki Cafe (La Aurora)" at bounding box center [298, 16] width 195 height 14
click at [256, 52] on span "Cofki Kid-Friendly Café (MTY)" at bounding box center [213, 50] width 107 height 12
drag, startPoint x: 1020, startPoint y: 210, endPoint x: 1076, endPoint y: 216, distance: 56.4
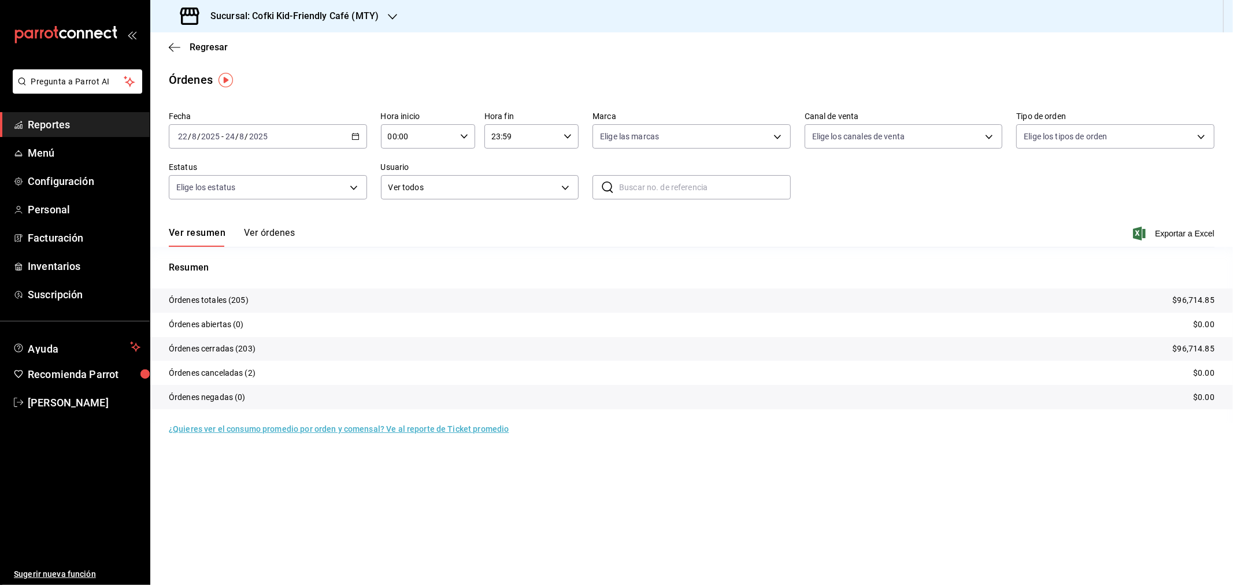
click at [1021, 210] on div "Fecha 2025-08-22 22 / 8 / 2025 - 2025-08-24 24 / 8 / 2025 Hora inicio 00:00 Hor…" at bounding box center [692, 160] width 1046 height 106
click at [1166, 229] on span "Exportar a Excel" at bounding box center [1174, 234] width 79 height 14
click at [215, 45] on span "Regresar" at bounding box center [209, 47] width 38 height 11
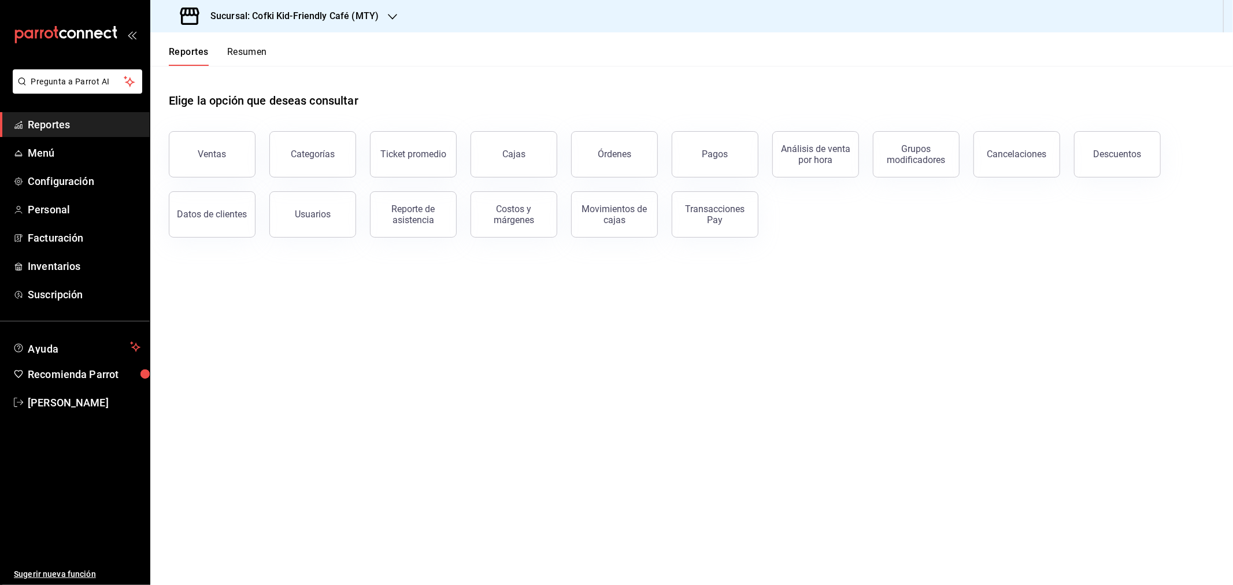
click at [203, 175] on div "Ventas" at bounding box center [205, 147] width 101 height 60
click at [228, 147] on button "Ventas" at bounding box center [212, 154] width 87 height 46
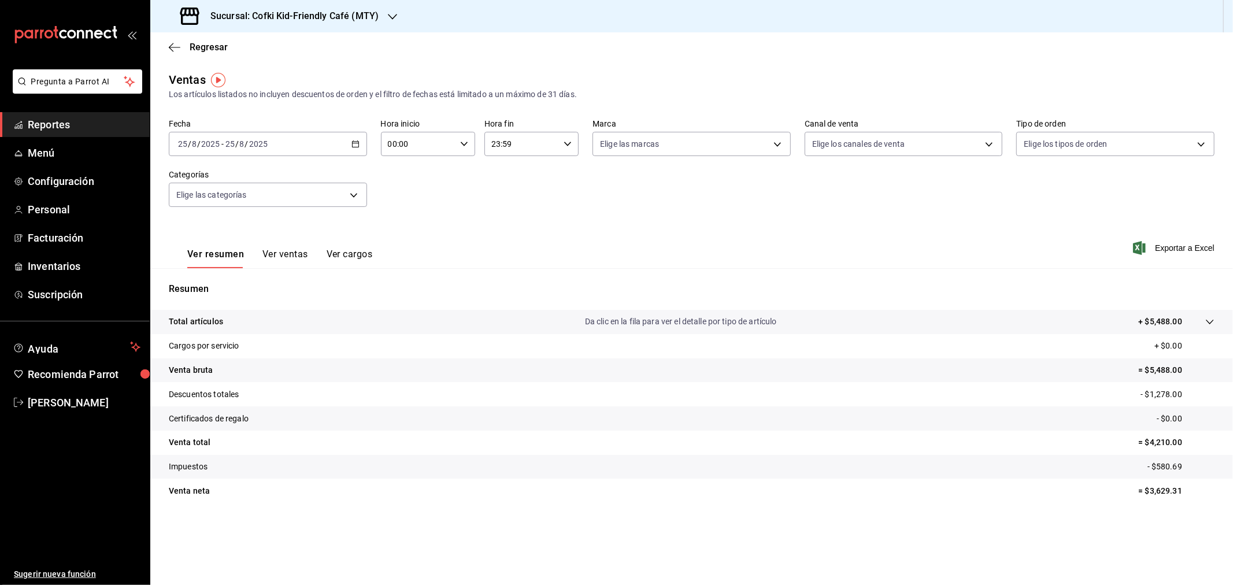
click at [253, 149] on div "2025-08-25 25 / 8 / 2025 - 2025-08-25 25 / 8 / 2025" at bounding box center [268, 144] width 198 height 24
click at [212, 285] on span "Rango de fechas" at bounding box center [224, 283] width 90 height 12
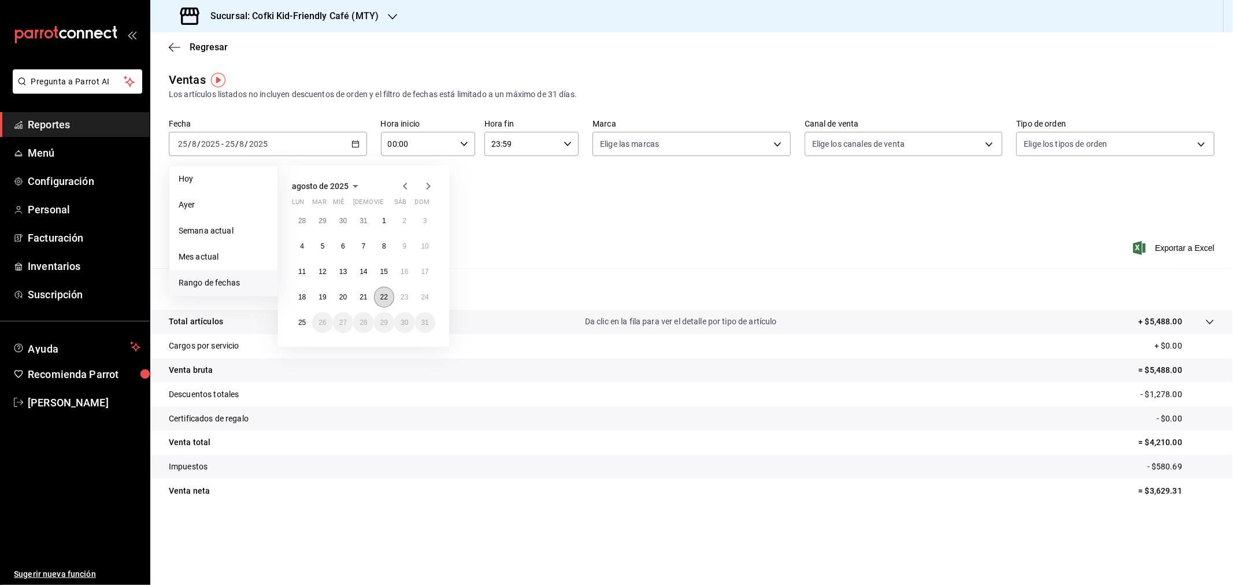
click at [388, 292] on button "22" at bounding box center [384, 297] width 20 height 21
click at [424, 292] on button "24" at bounding box center [425, 297] width 20 height 21
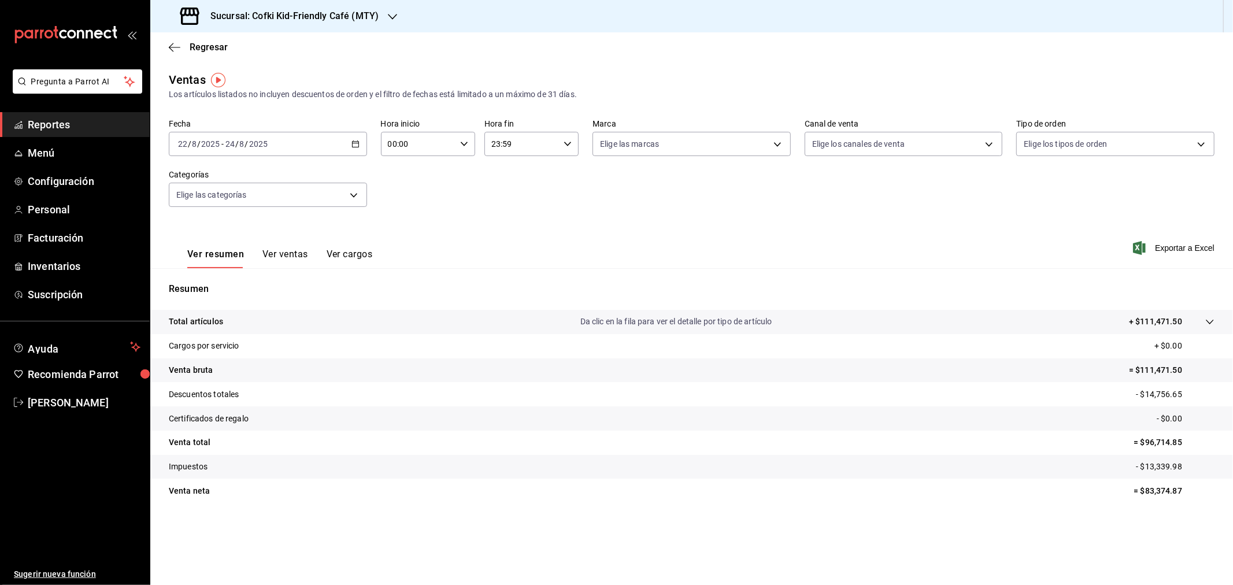
click at [324, 19] on h3 "Sucursal: Cofki Kid-Friendly Café (MTY)" at bounding box center [289, 16] width 177 height 14
click at [262, 73] on div "Cofki Cafe (La Aurora)" at bounding box center [237, 76] width 155 height 12
click at [210, 53] on span "Regresar" at bounding box center [209, 47] width 38 height 11
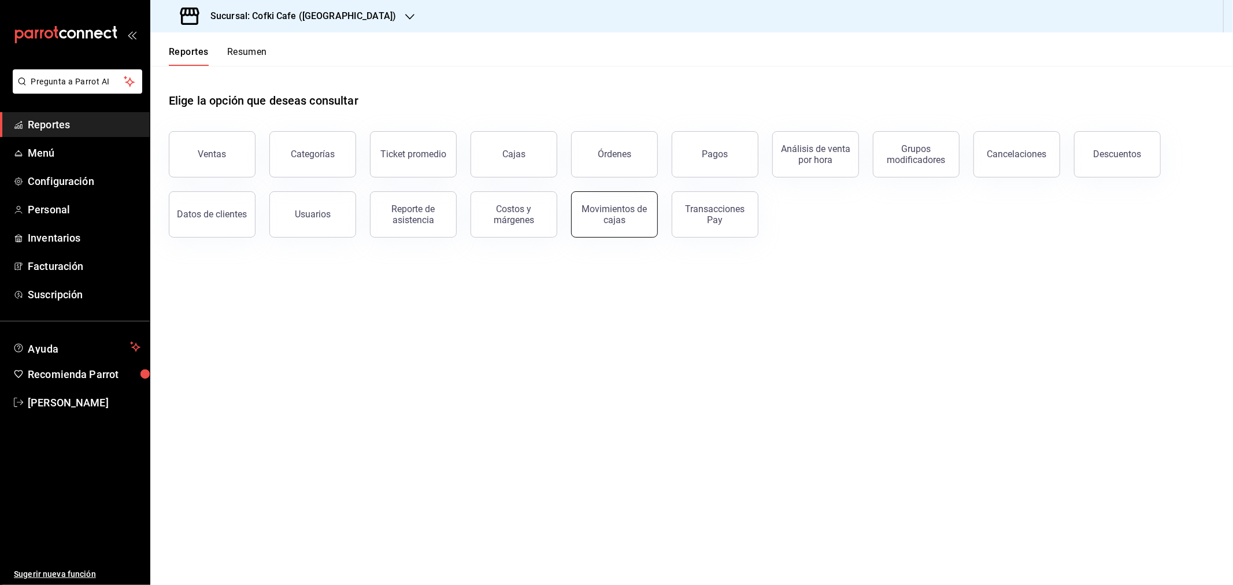
click at [599, 224] on div "Movimientos de cajas" at bounding box center [615, 214] width 72 height 22
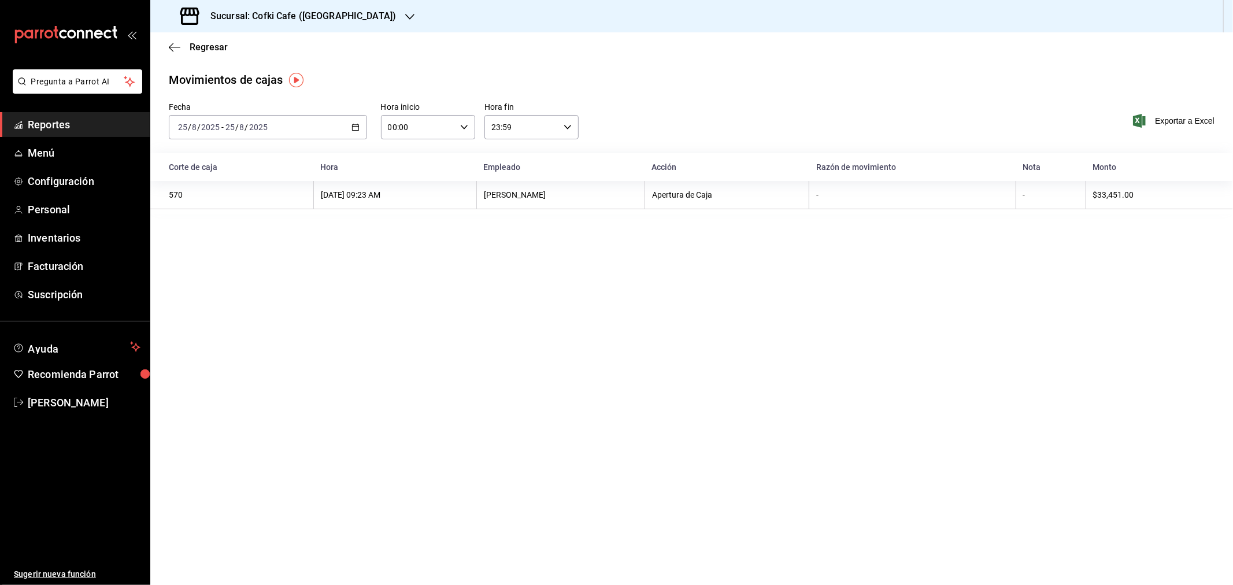
click at [257, 123] on input "2025" at bounding box center [259, 127] width 20 height 9
click at [239, 290] on span "Rango de fechas" at bounding box center [224, 292] width 90 height 12
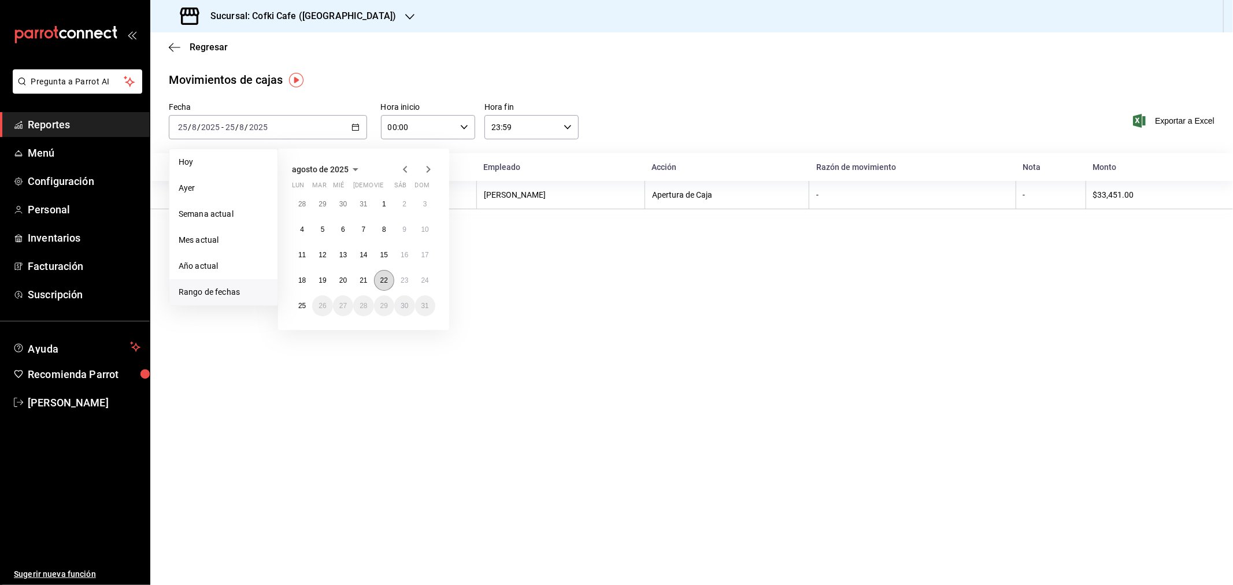
click at [380, 279] on abbr "22" at bounding box center [384, 280] width 8 height 8
click at [422, 277] on abbr "24" at bounding box center [425, 280] width 8 height 8
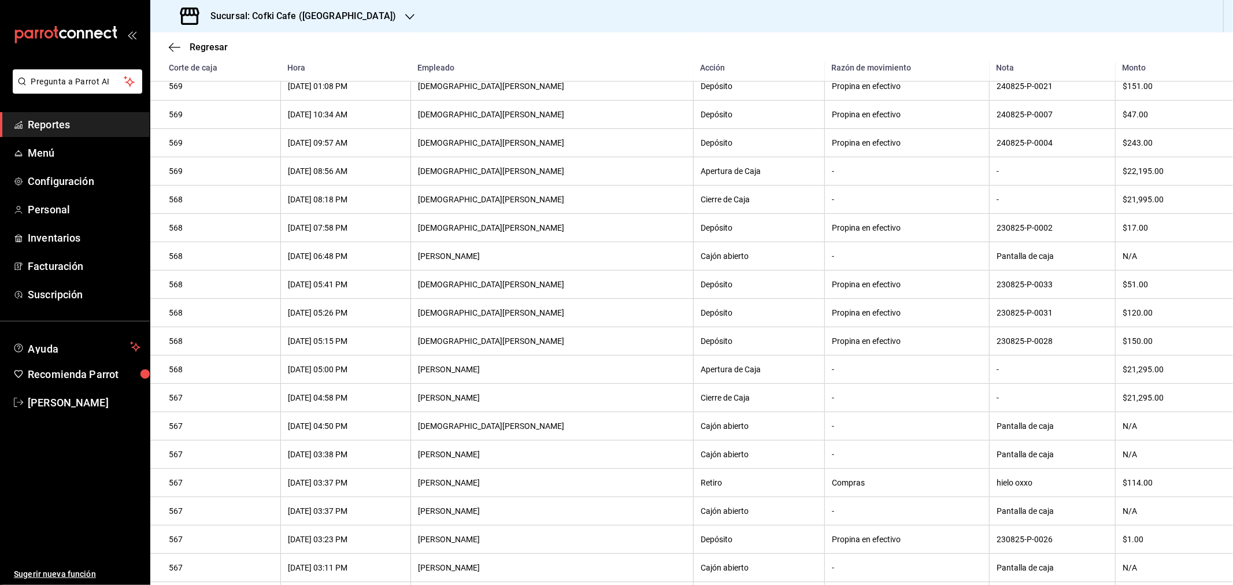
scroll to position [513, 0]
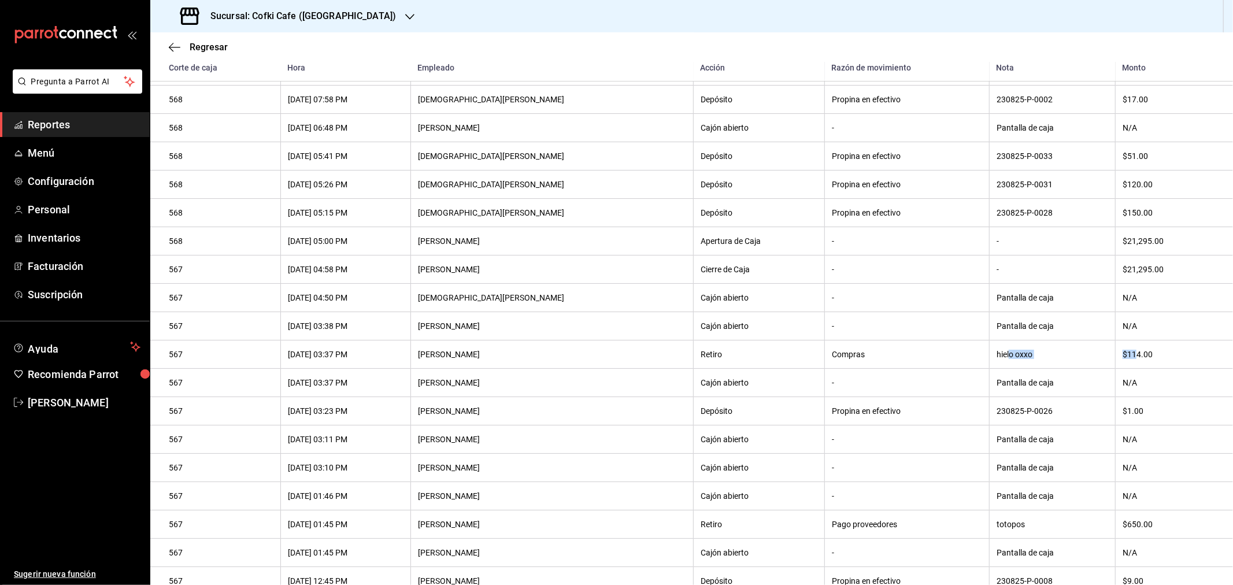
drag, startPoint x: 981, startPoint y: 365, endPoint x: 1121, endPoint y: 365, distance: 140.5
click at [1121, 365] on tr "567 23/08/2025 03:37 PM Cecilia Sandoval Retiro Compras hielo oxxo $114.00" at bounding box center [691, 354] width 1083 height 28
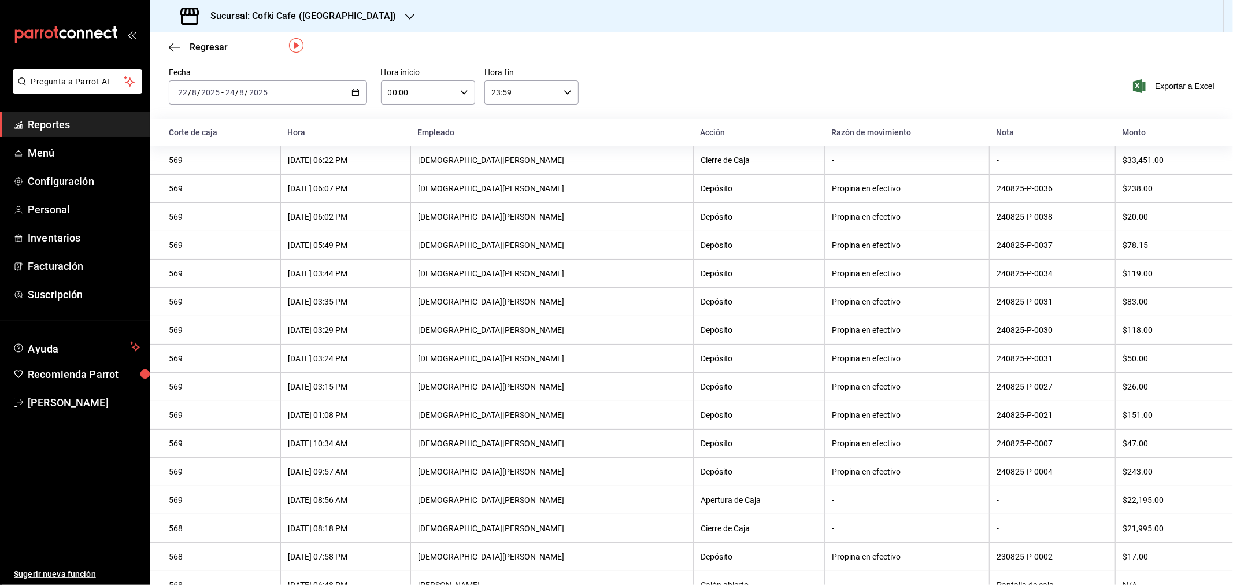
scroll to position [0, 0]
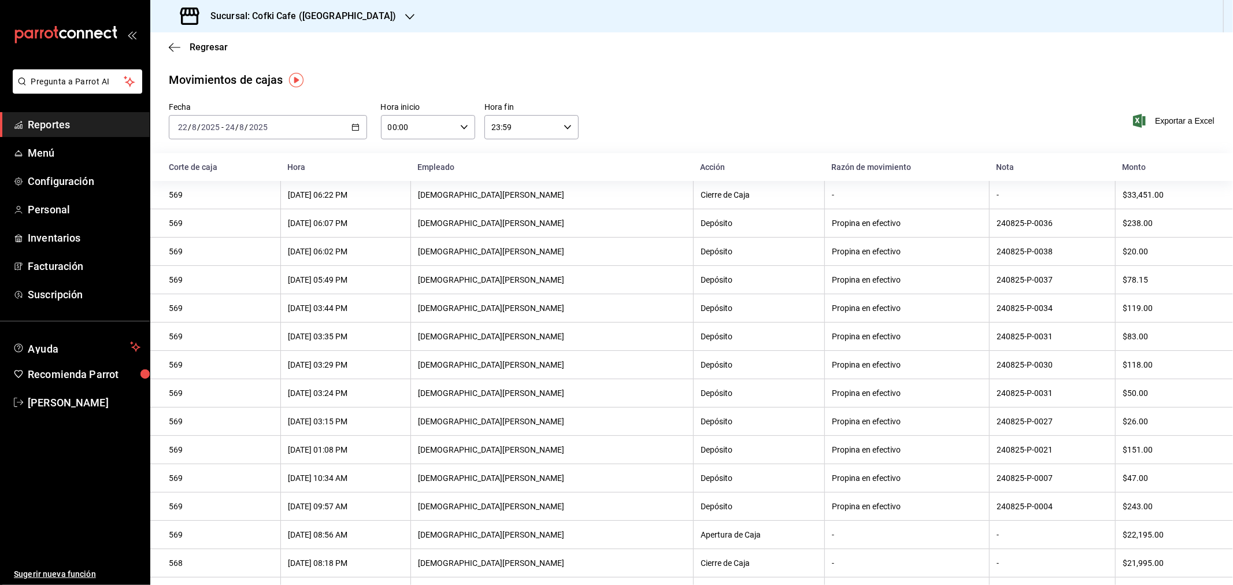
click at [332, 13] on h3 "Sucursal: Cofki Cafe (La Aurora)" at bounding box center [298, 16] width 195 height 14
click at [260, 49] on span "Cofki Kid-Friendly Café (MTY)" at bounding box center [213, 50] width 107 height 12
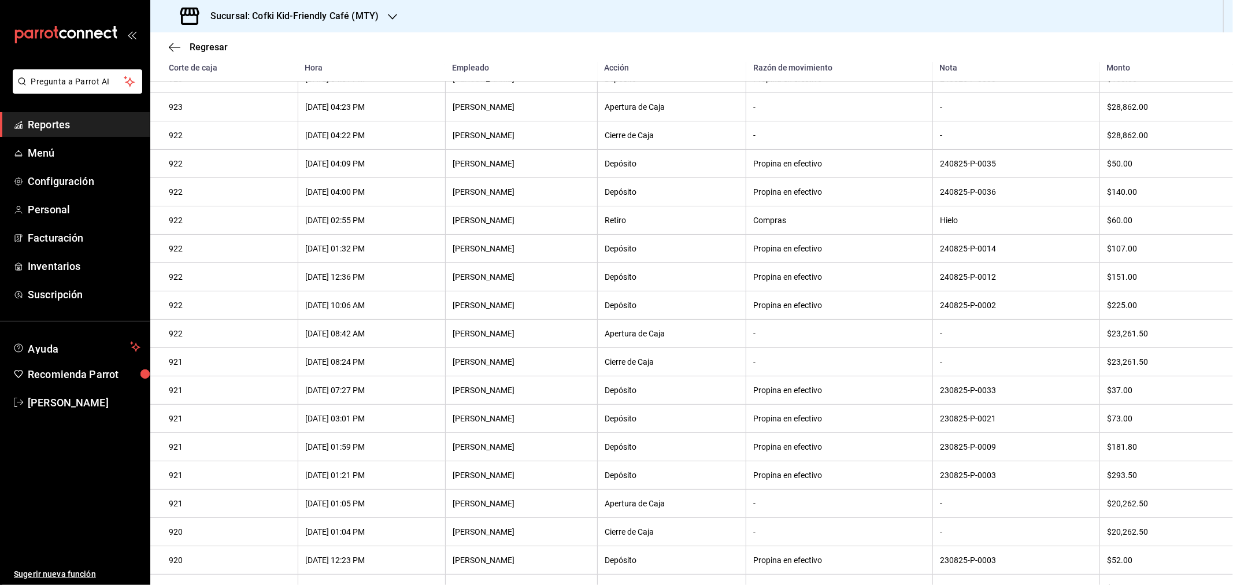
scroll to position [257, 0]
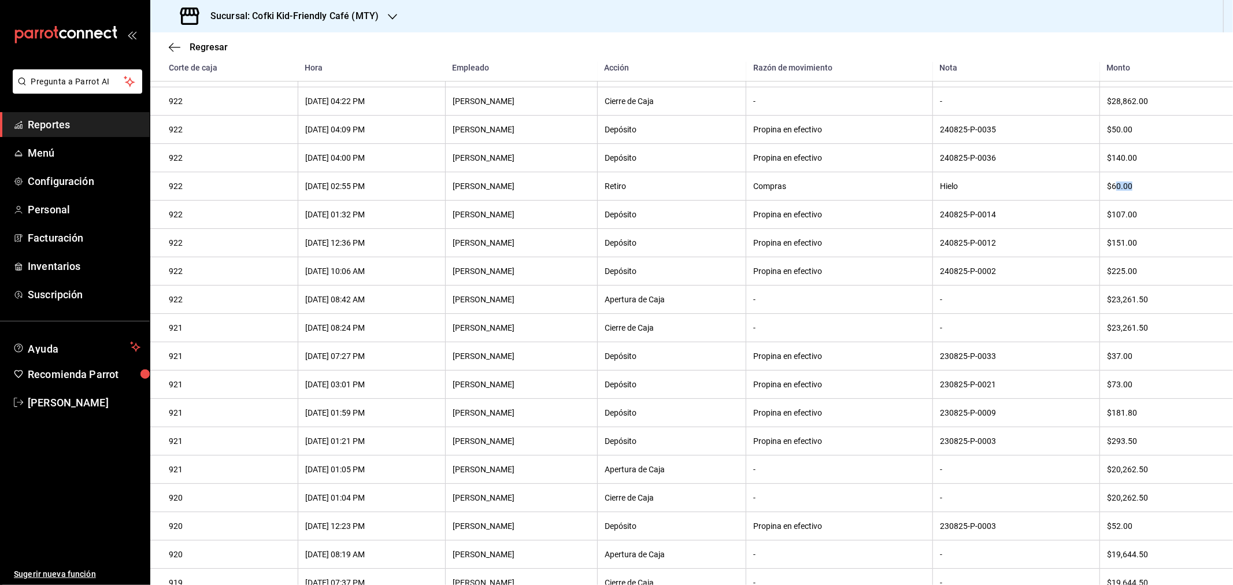
drag, startPoint x: 1131, startPoint y: 190, endPoint x: 1136, endPoint y: 191, distance: 6.0
click at [1136, 191] on div "$60.00" at bounding box center [1161, 185] width 108 height 9
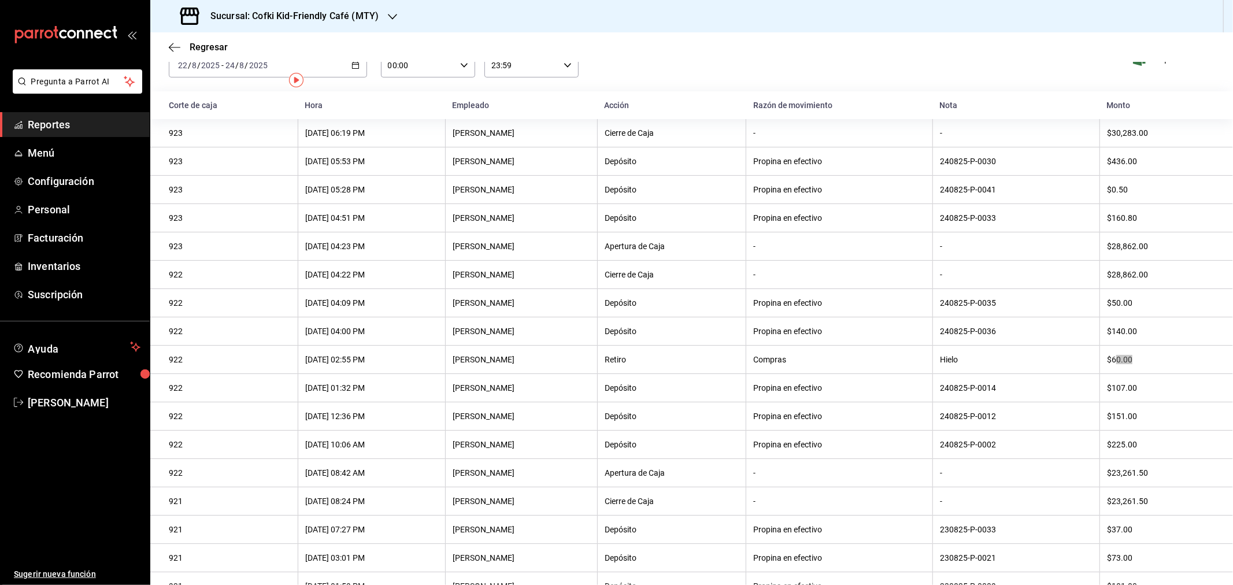
scroll to position [0, 0]
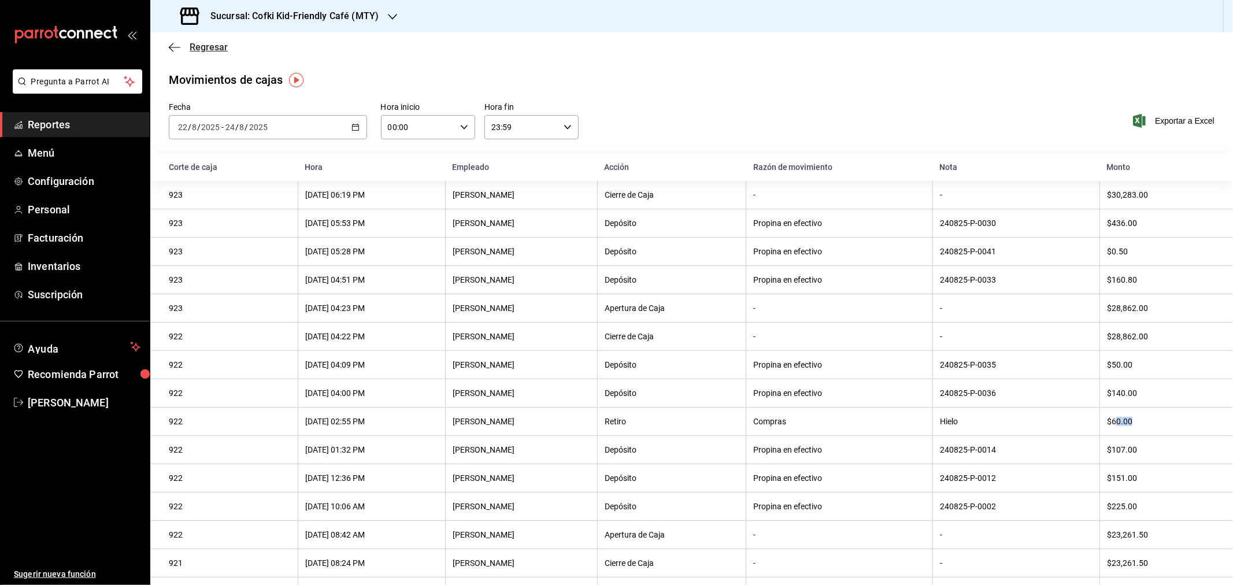
click at [217, 46] on span "Regresar" at bounding box center [209, 47] width 38 height 11
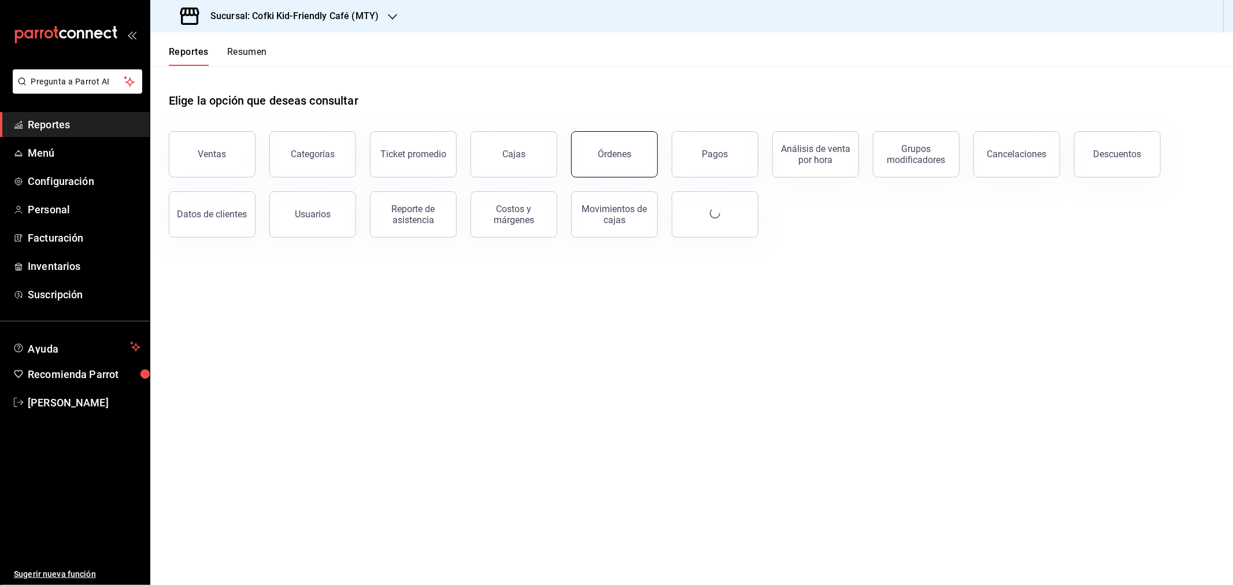
click at [598, 159] on div "Órdenes" at bounding box center [615, 154] width 34 height 11
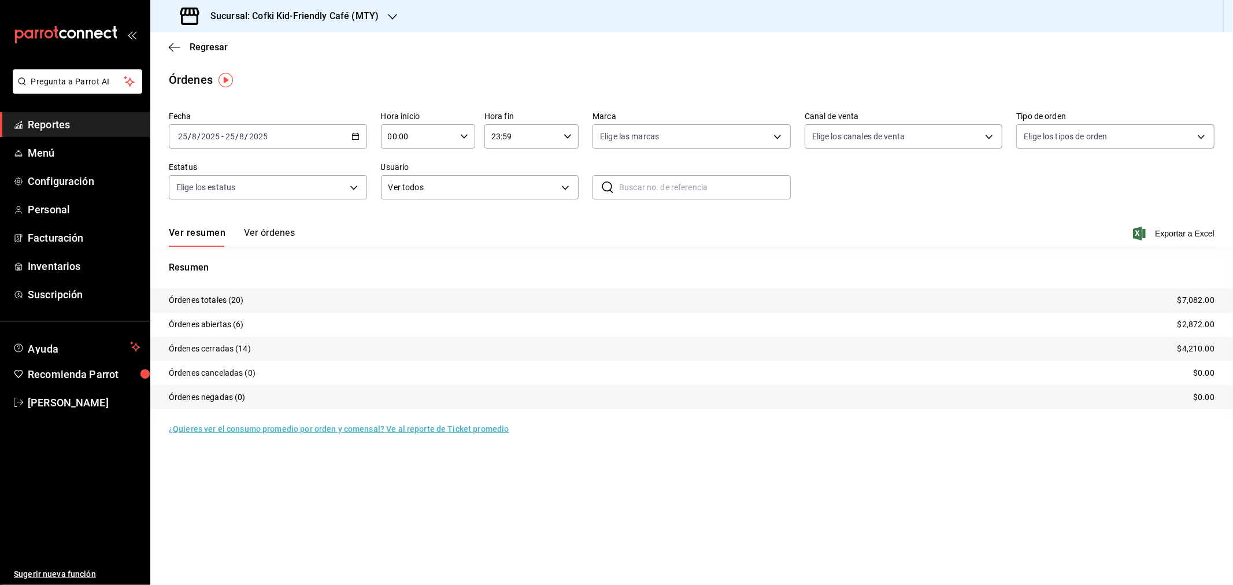
click at [353, 16] on h3 "Sucursal: Cofki Kid-Friendly Café (MTY)" at bounding box center [289, 16] width 177 height 14
click at [302, 67] on div "Cofki Cafe (La Aurora)" at bounding box center [236, 76] width 173 height 26
click at [204, 36] on div "Regresar" at bounding box center [691, 46] width 1083 height 29
click at [203, 48] on span "Regresar" at bounding box center [209, 47] width 38 height 11
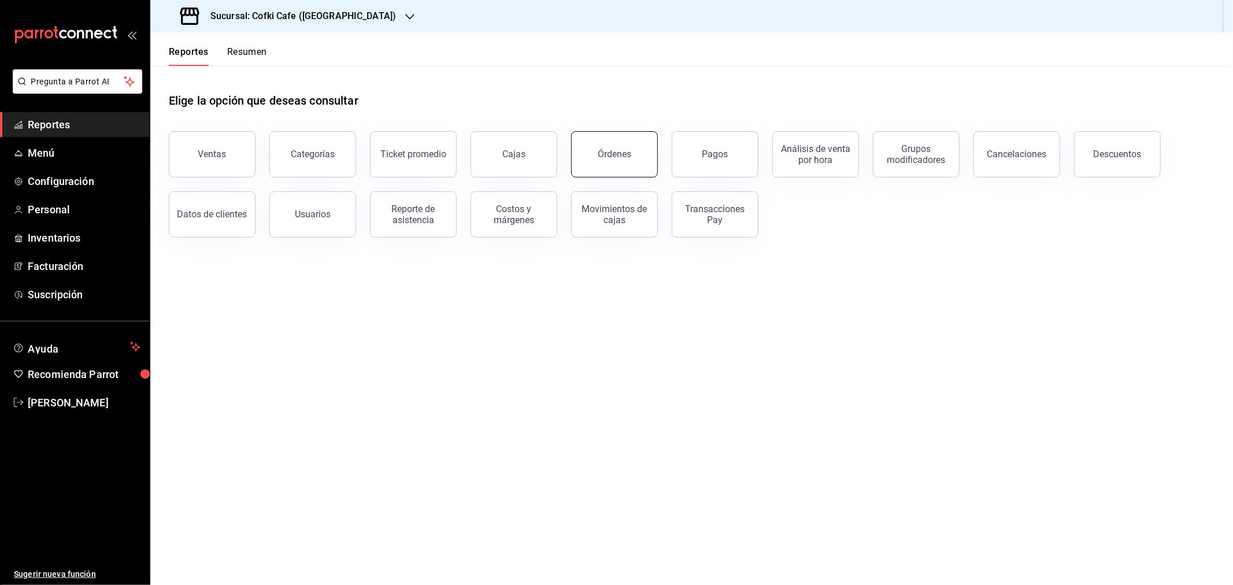
click at [623, 152] on div "Órdenes" at bounding box center [615, 154] width 34 height 11
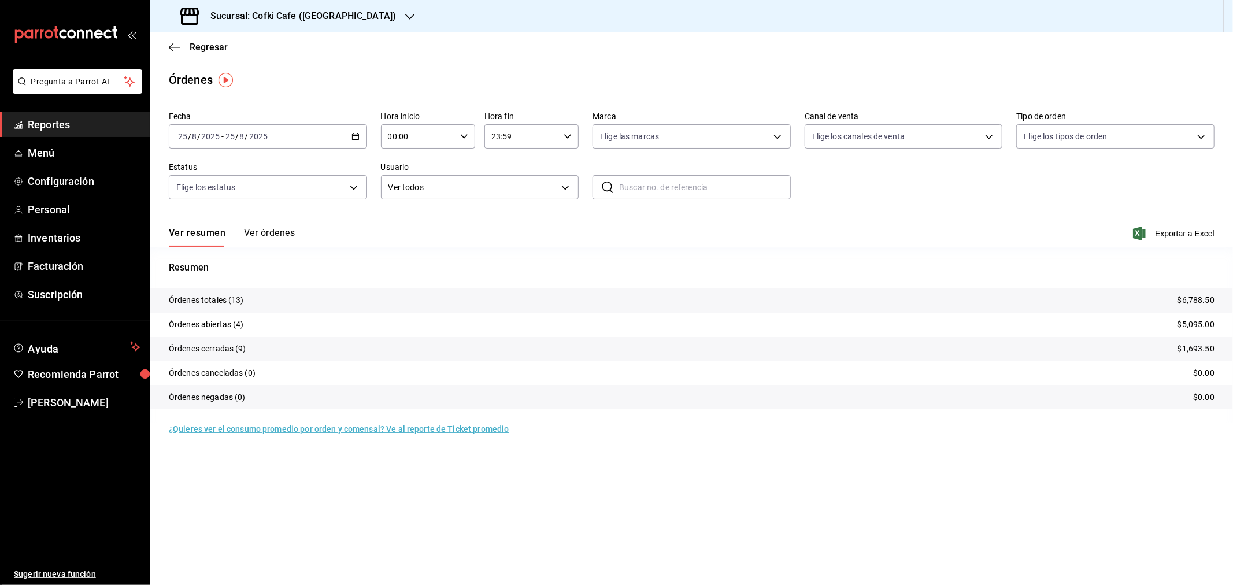
click at [269, 18] on h3 "Sucursal: Cofki Cafe (La Aurora)" at bounding box center [298, 16] width 195 height 14
click at [258, 53] on span "Cofki Kid-Friendly Café (MTY)" at bounding box center [213, 50] width 107 height 12
click at [262, 236] on button "Ver órdenes" at bounding box center [269, 237] width 51 height 20
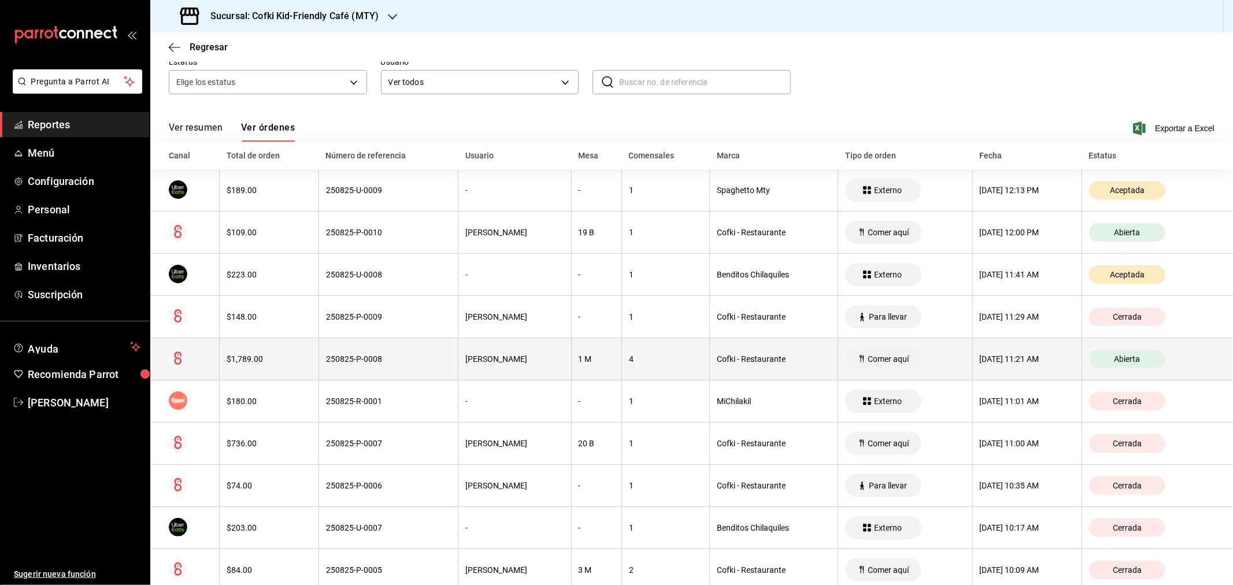
scroll to position [128, 0]
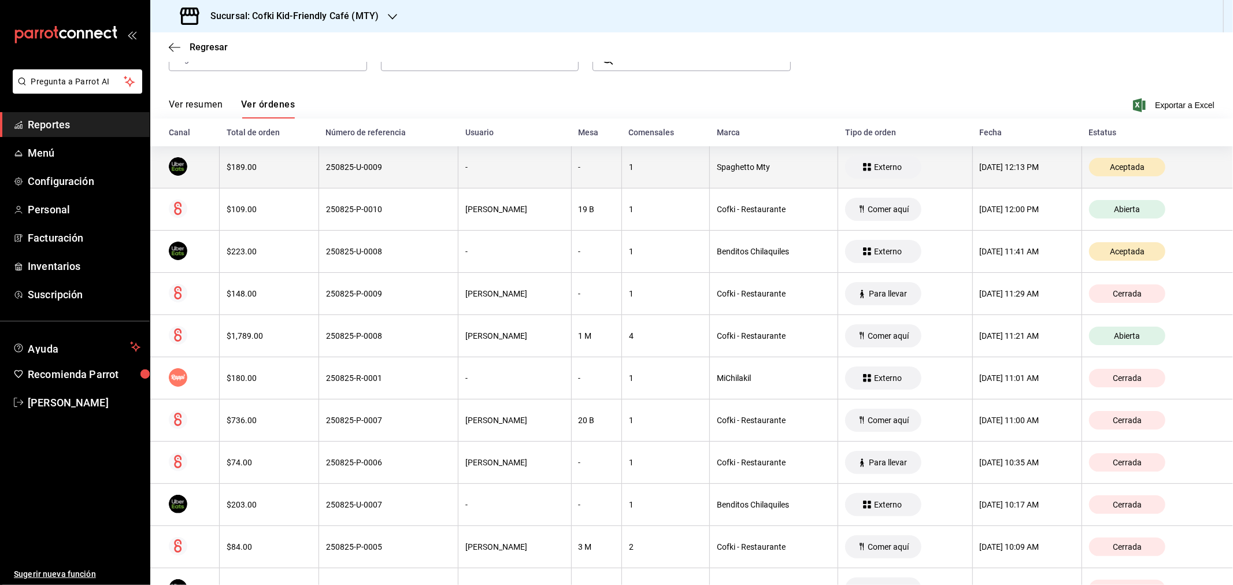
click at [229, 171] on div "$189.00" at bounding box center [269, 166] width 85 height 9
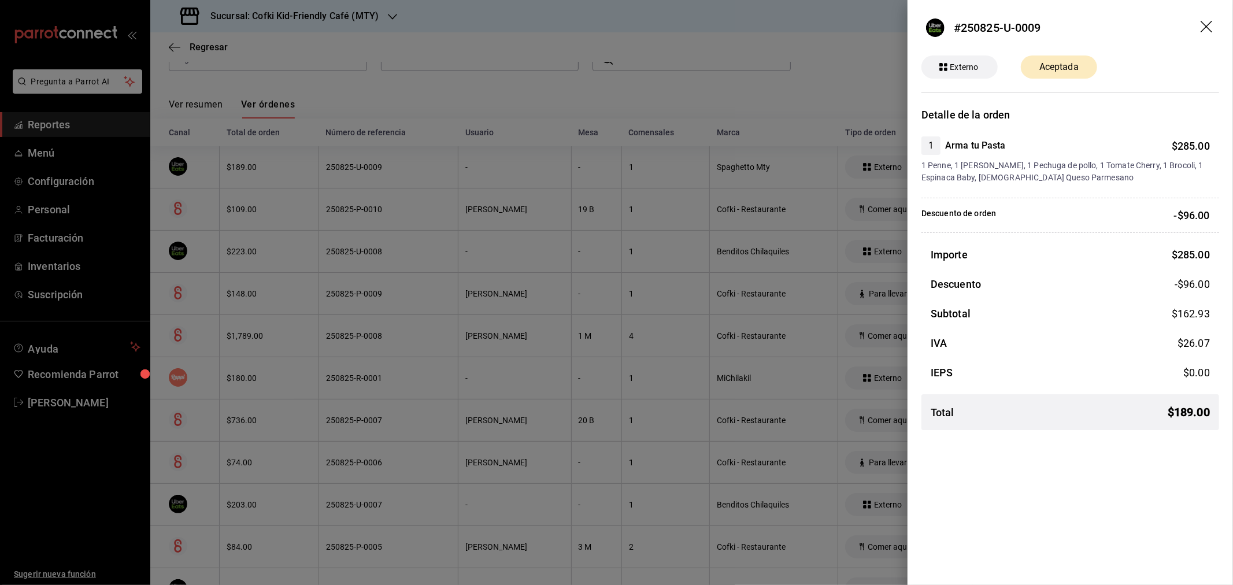
click at [1203, 29] on icon "drag" at bounding box center [1208, 28] width 14 height 14
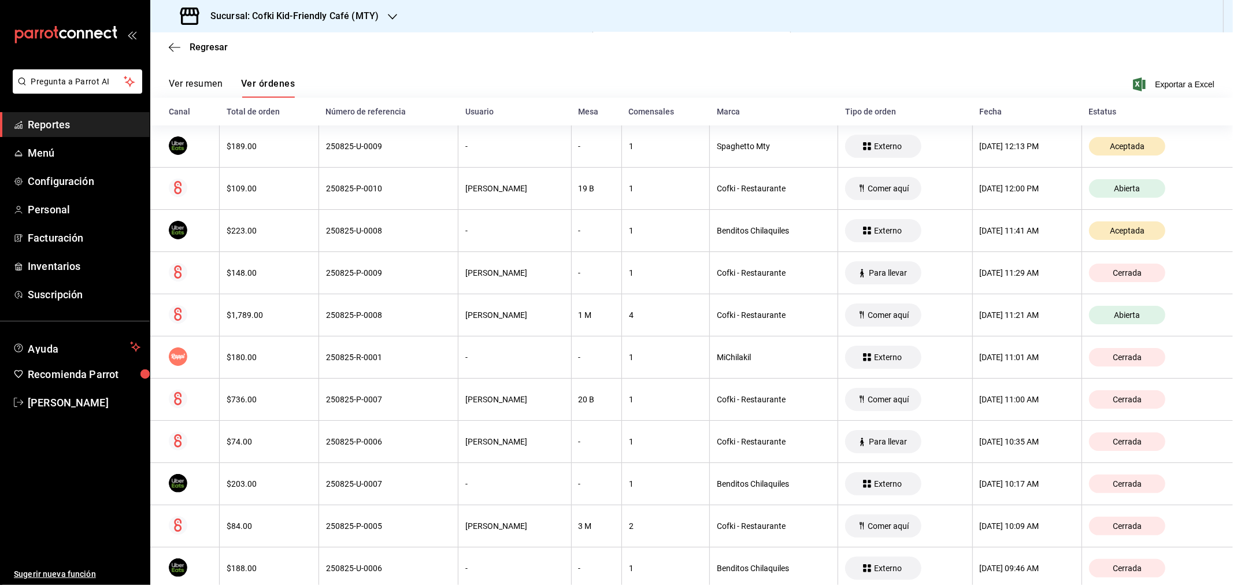
scroll to position [0, 0]
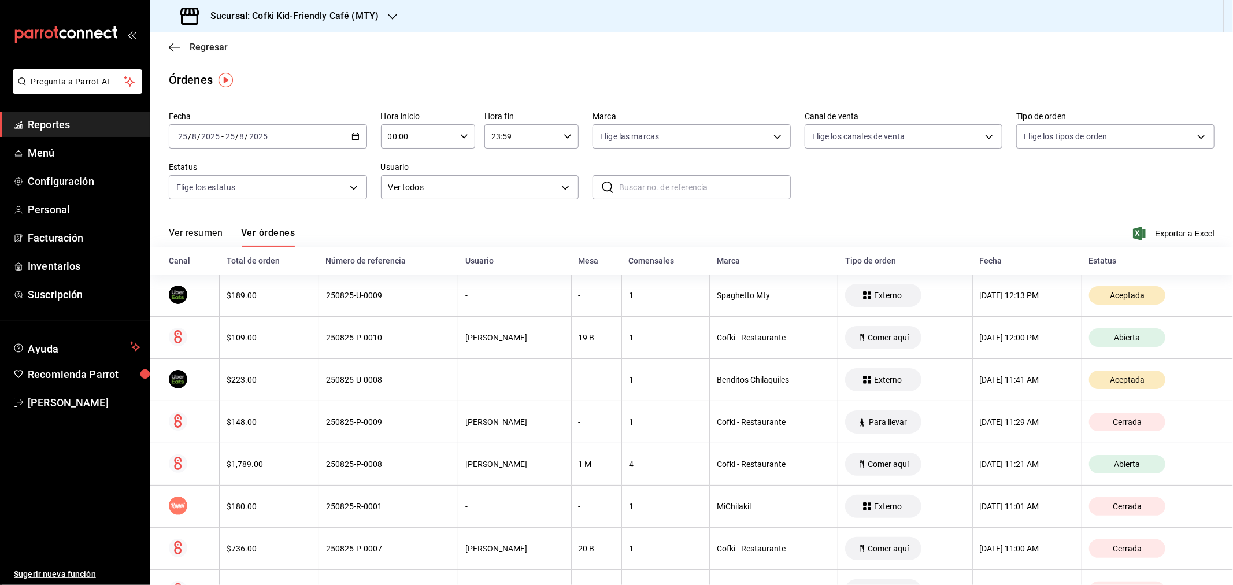
click at [203, 42] on span "Regresar" at bounding box center [209, 47] width 38 height 11
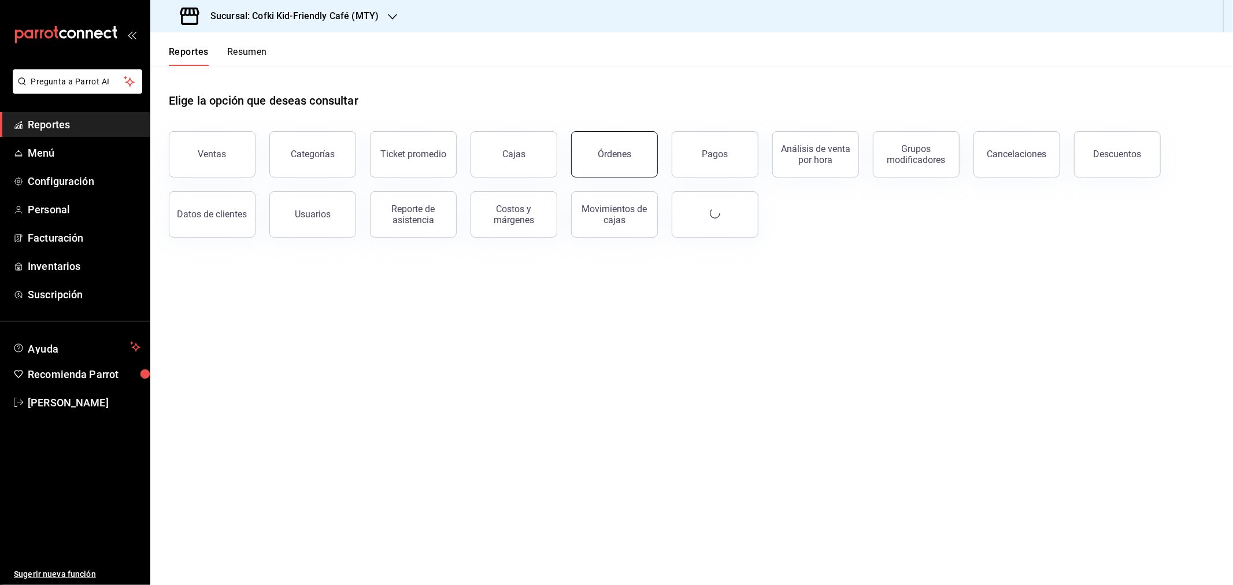
click at [636, 165] on button "Órdenes" at bounding box center [614, 154] width 87 height 46
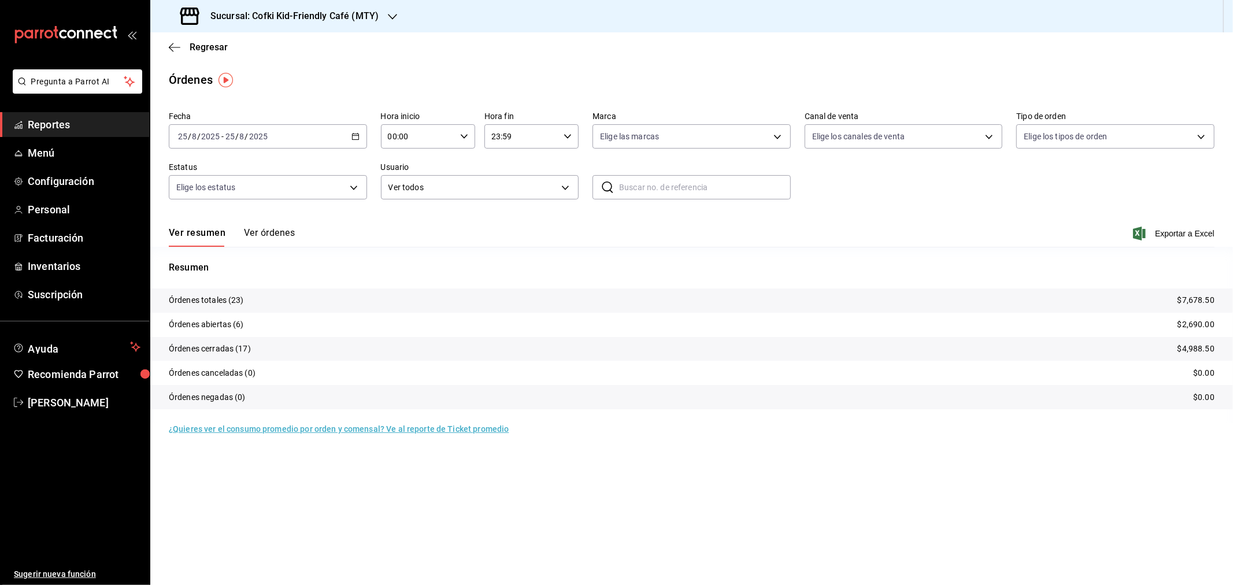
click at [342, 20] on h3 "Sucursal: Cofki Kid-Friendly Café (MTY)" at bounding box center [289, 16] width 177 height 14
click at [831, 253] on div at bounding box center [616, 292] width 1233 height 585
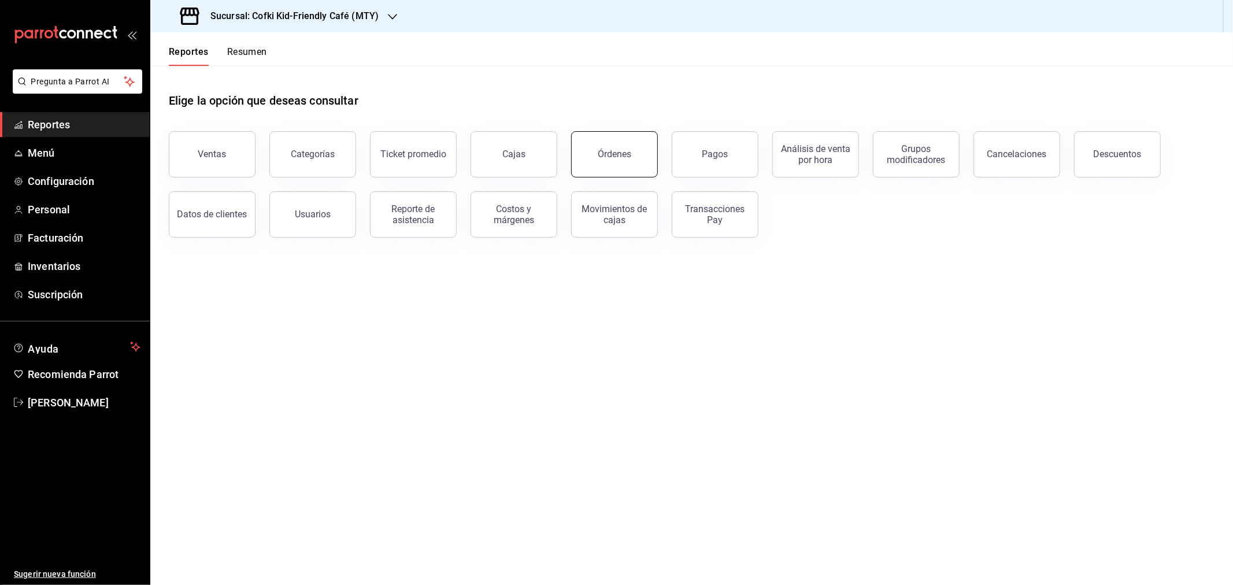
click at [613, 146] on button "Órdenes" at bounding box center [614, 154] width 87 height 46
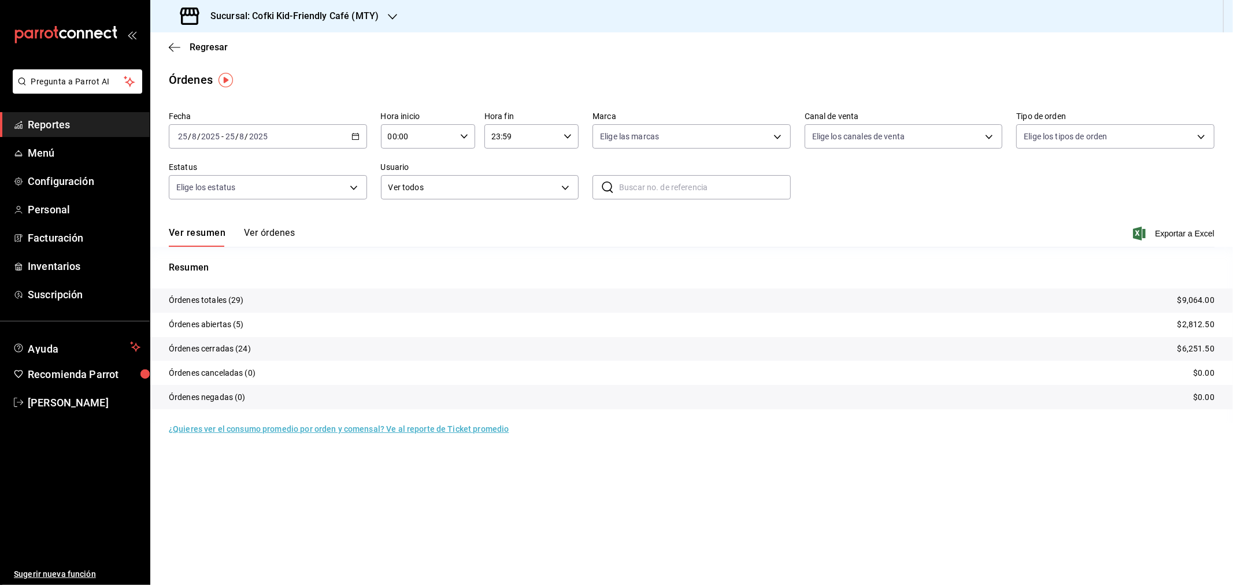
click at [276, 236] on button "Ver órdenes" at bounding box center [269, 237] width 51 height 20
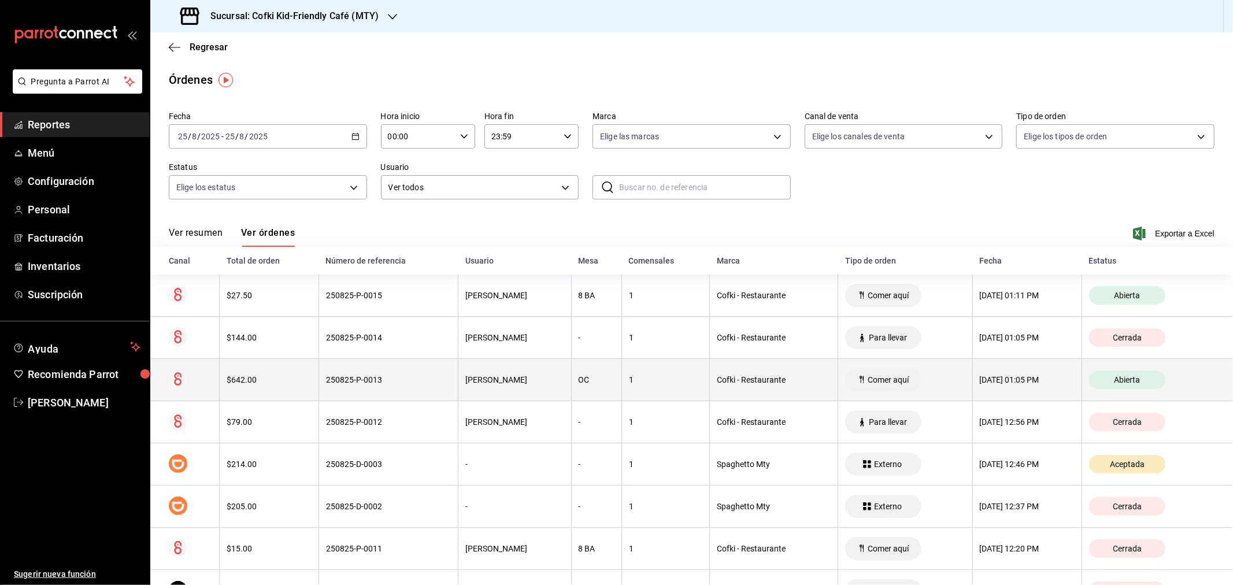
click at [242, 363] on th "$642.00" at bounding box center [269, 380] width 99 height 42
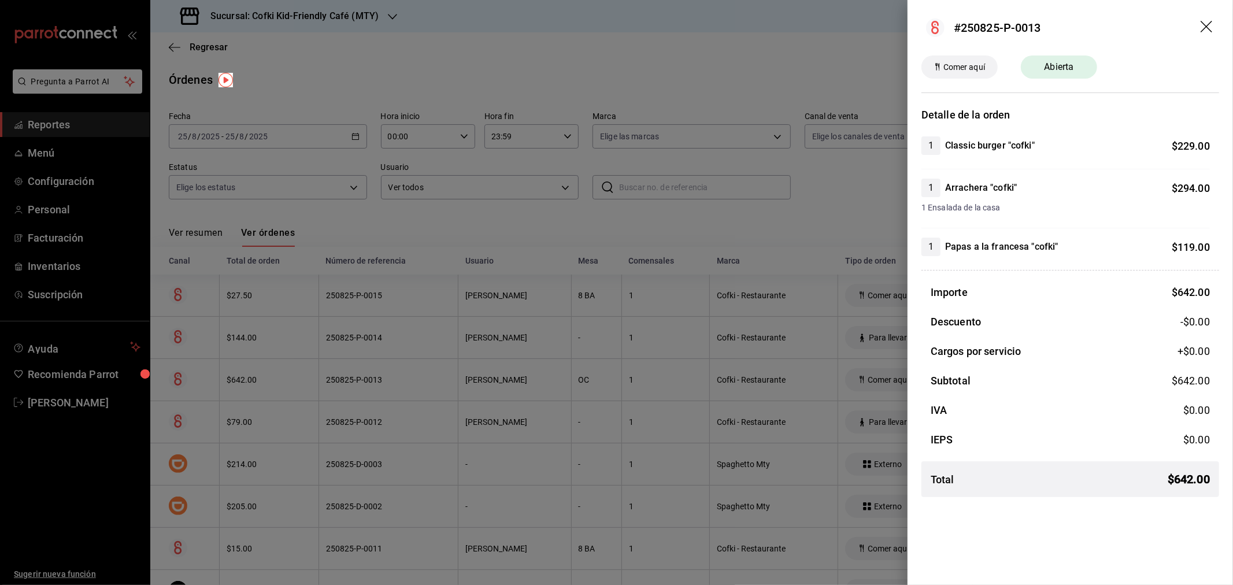
click at [1201, 23] on icon "drag" at bounding box center [1208, 28] width 14 height 14
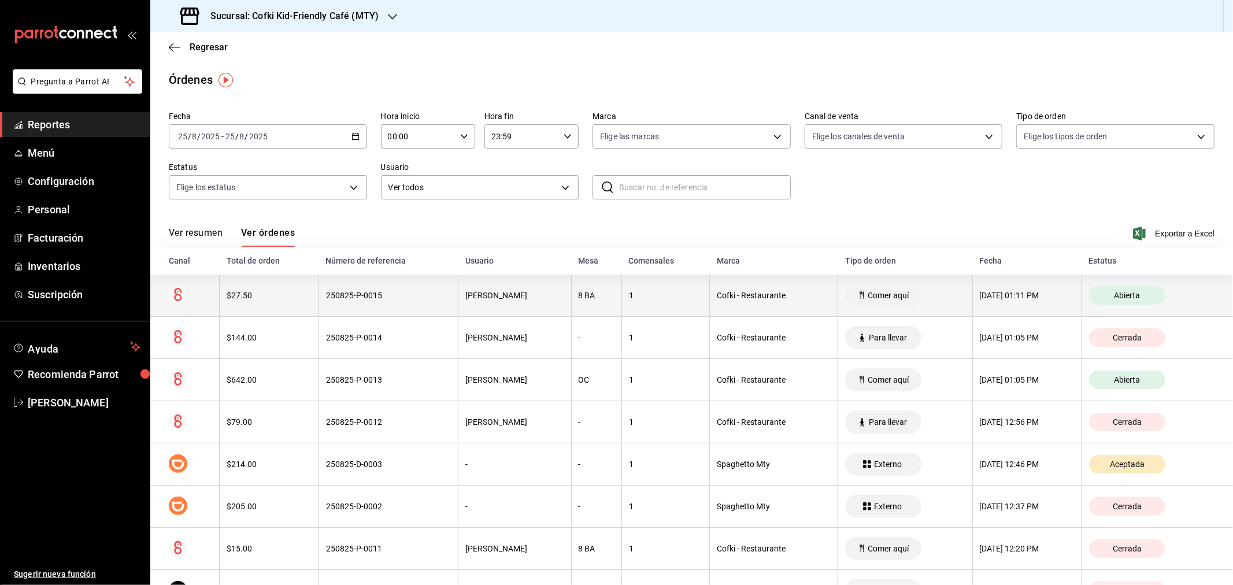
click at [251, 298] on div "$27.50" at bounding box center [269, 295] width 85 height 9
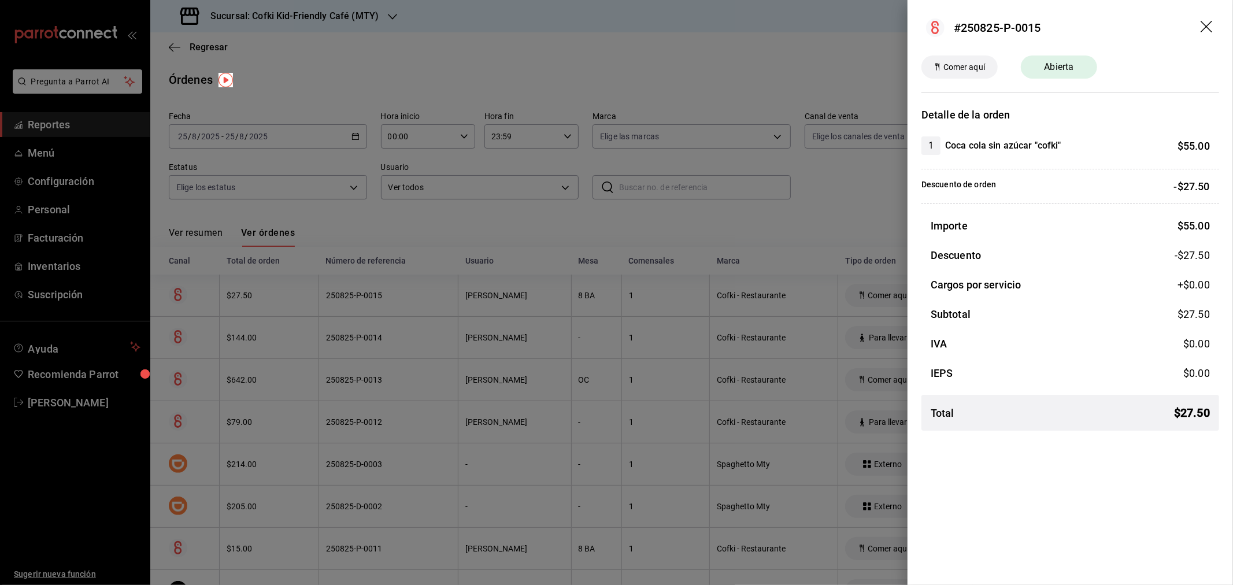
click at [1206, 32] on icon "drag" at bounding box center [1208, 28] width 14 height 14
